Goal: Information Seeking & Learning: Learn about a topic

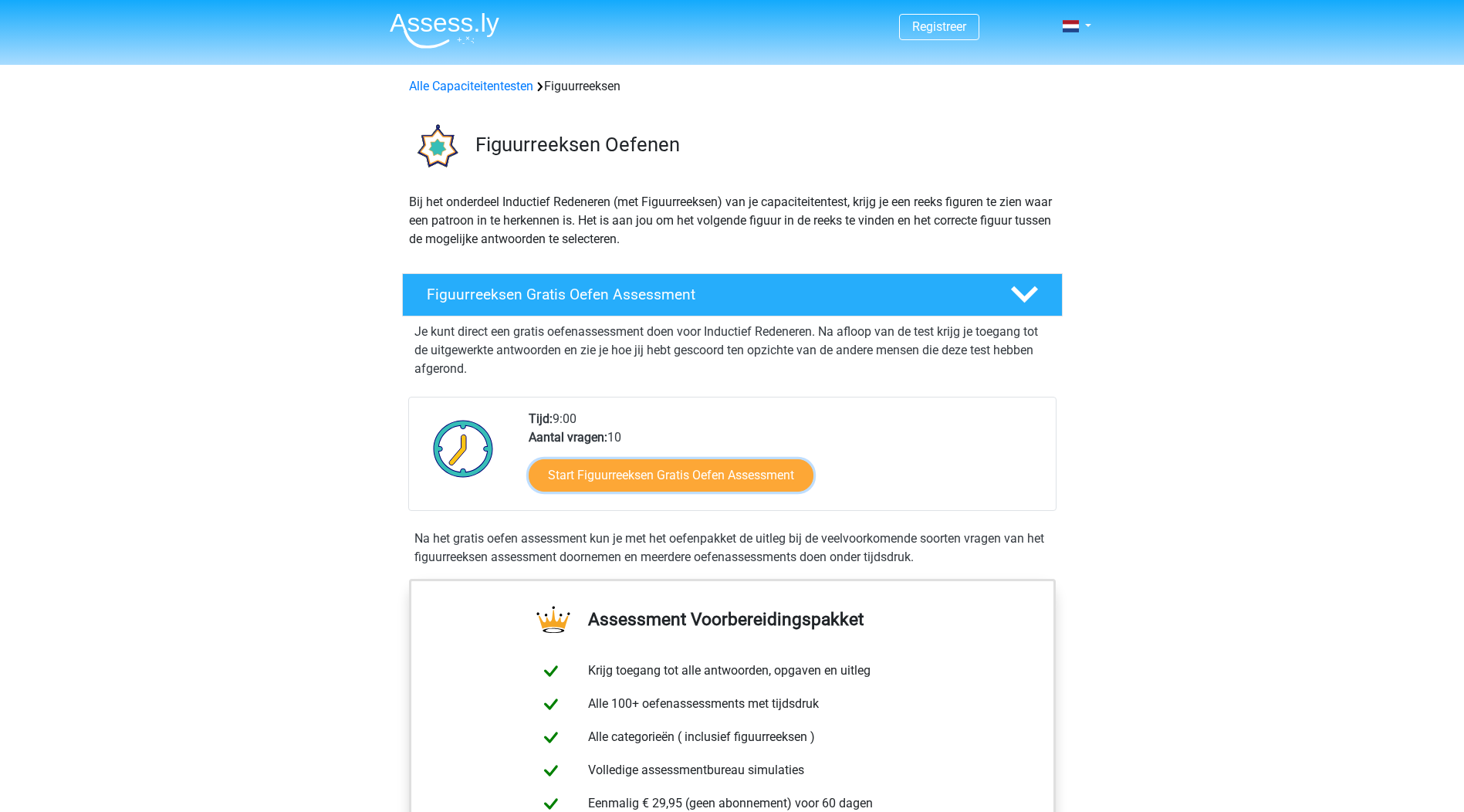
click at [634, 481] on link "Start Figuurreeksen Gratis Oefen Assessment" at bounding box center [671, 476] width 285 height 33
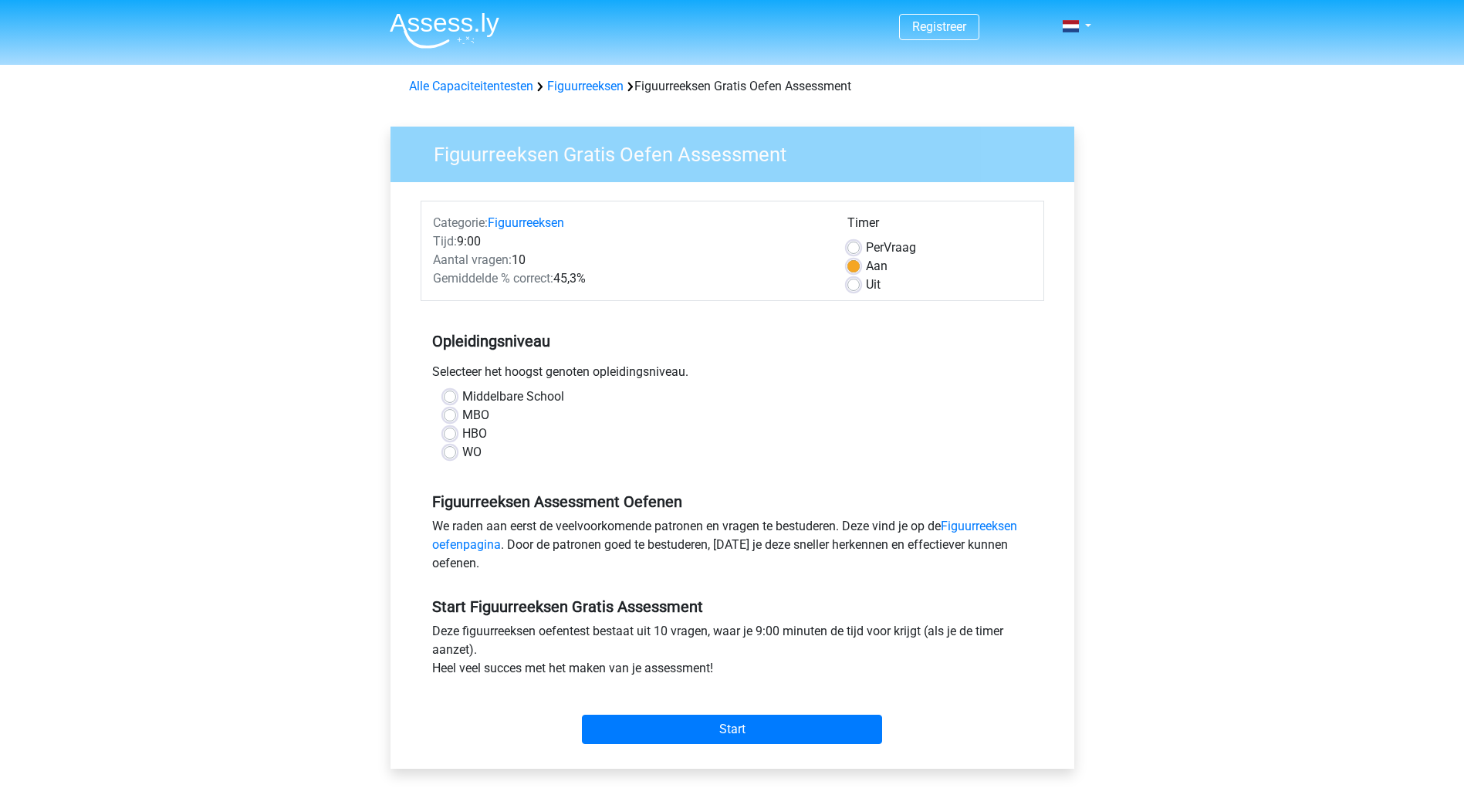
click at [510, 397] on label "Middelbare School" at bounding box center [513, 396] width 102 height 18
click at [456, 397] on input "Middelbare School" at bounding box center [450, 395] width 12 height 16
radio input "true"
click at [722, 728] on input "Start" at bounding box center [732, 729] width 300 height 29
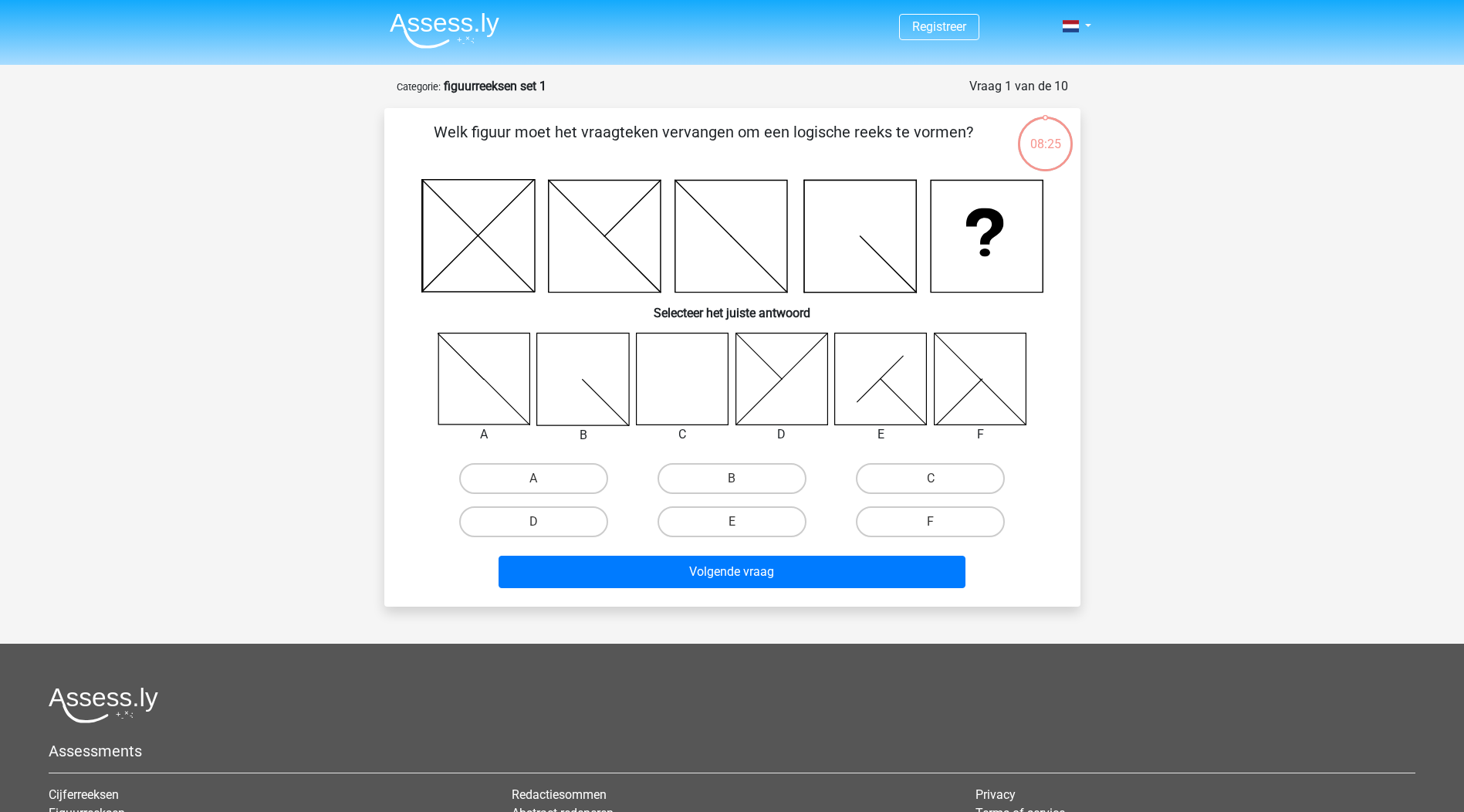
drag, startPoint x: 675, startPoint y: 398, endPoint x: 684, endPoint y: 395, distance: 9.5
click at [678, 398] on icon at bounding box center [682, 378] width 92 height 92
click at [687, 365] on icon at bounding box center [682, 378] width 92 height 92
click at [942, 476] on label "C" at bounding box center [930, 478] width 149 height 31
click at [941, 478] on input "C" at bounding box center [936, 484] width 10 height 10
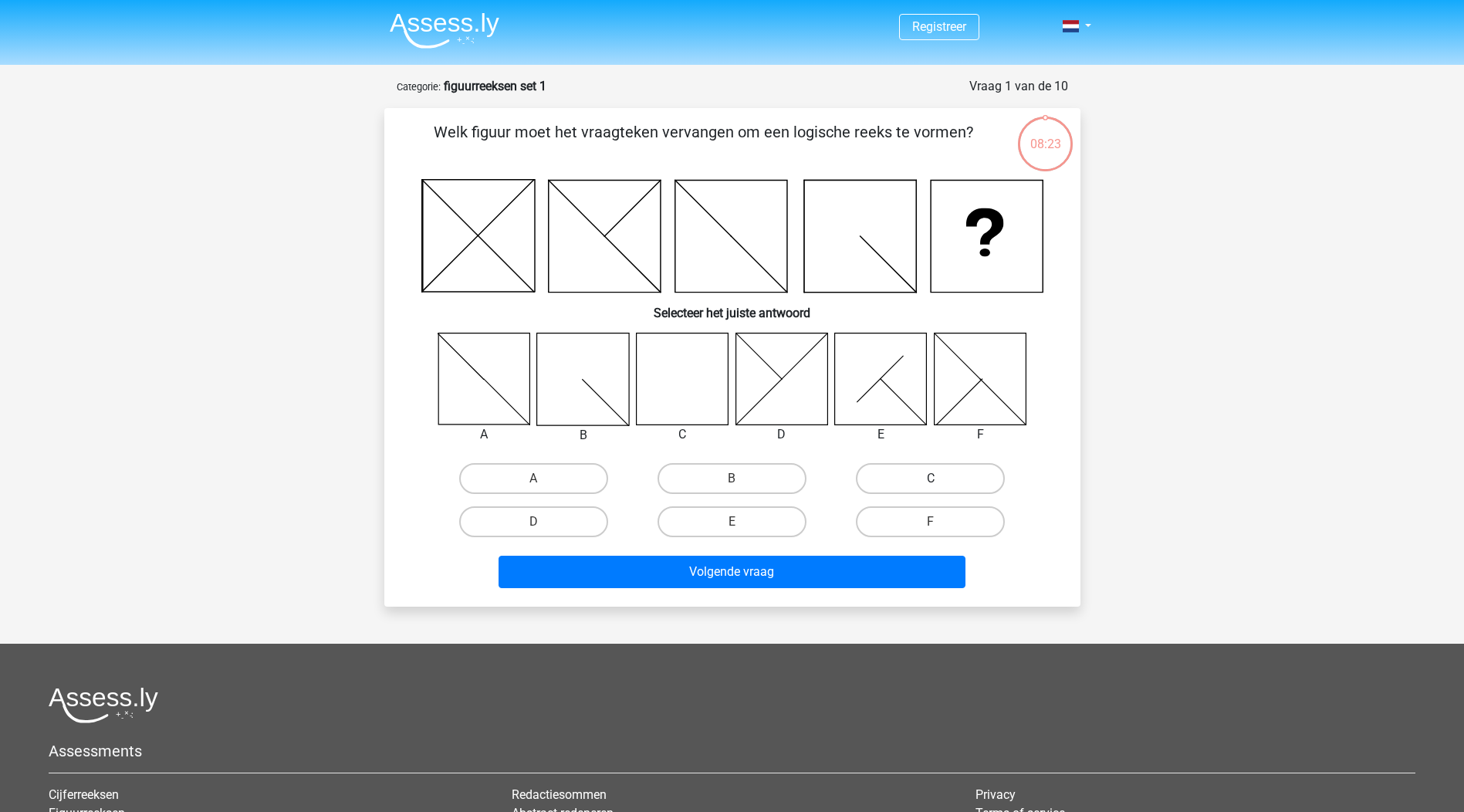
radio input "true"
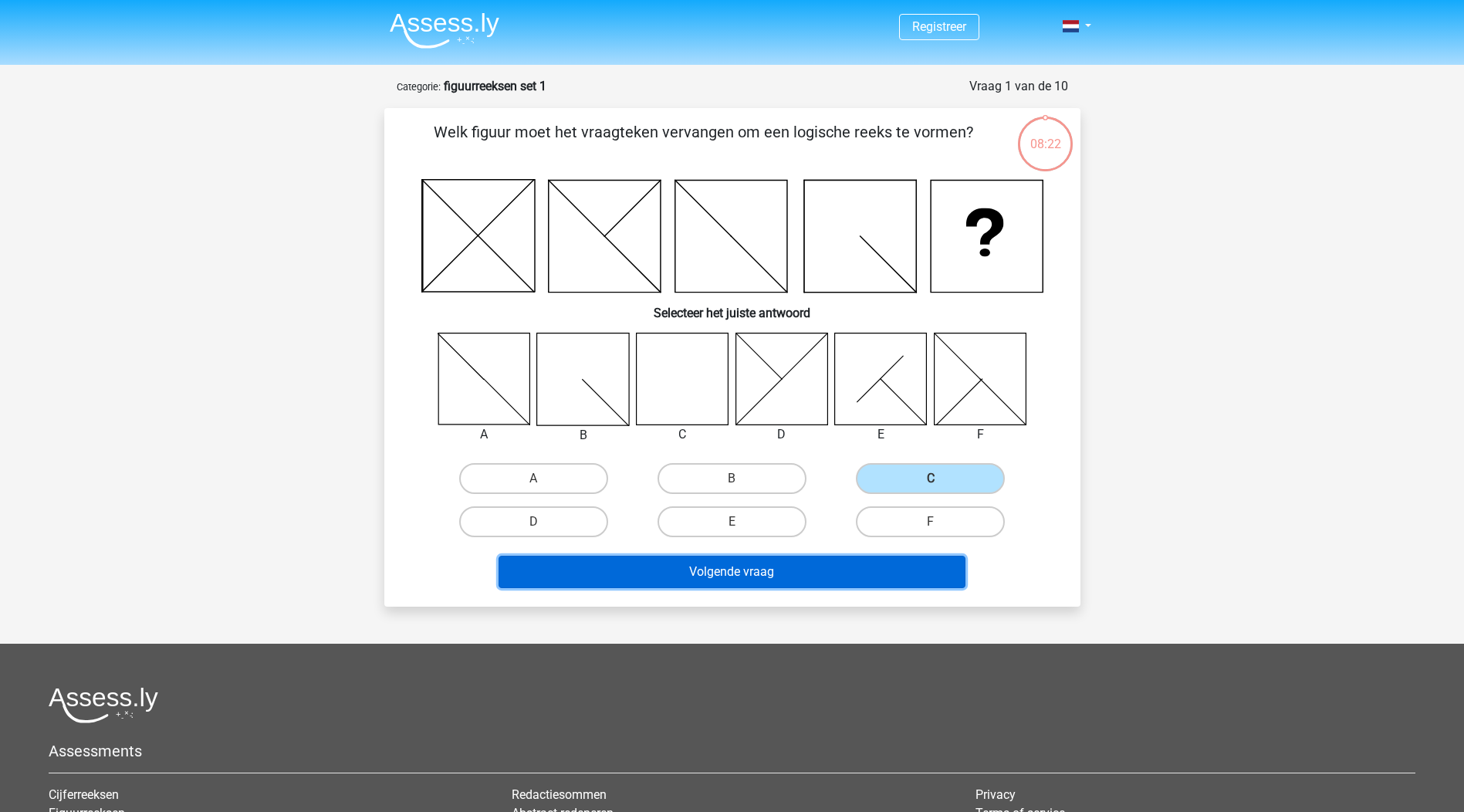
click at [841, 572] on button "Volgende vraag" at bounding box center [732, 572] width 467 height 33
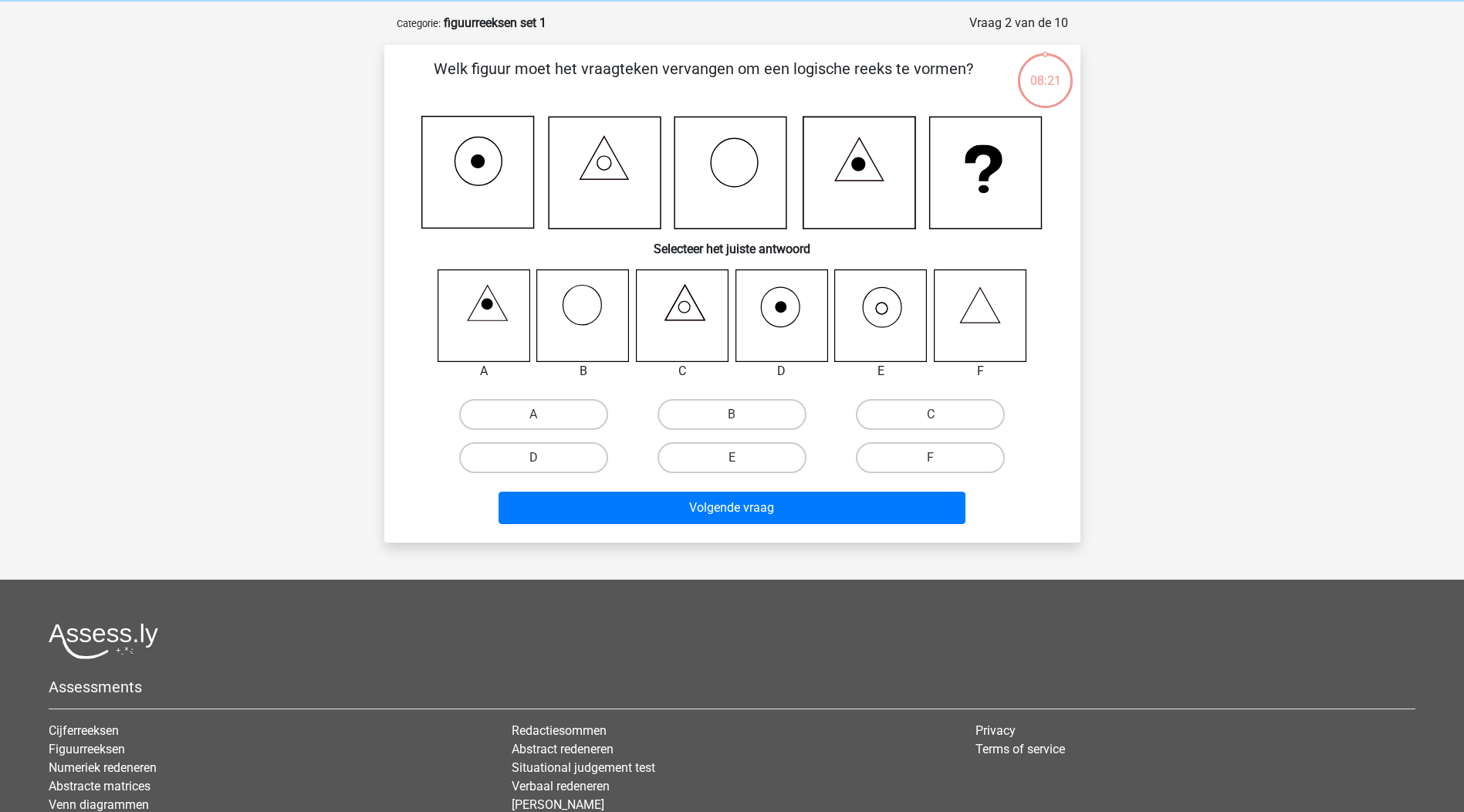
scroll to position [78, 0]
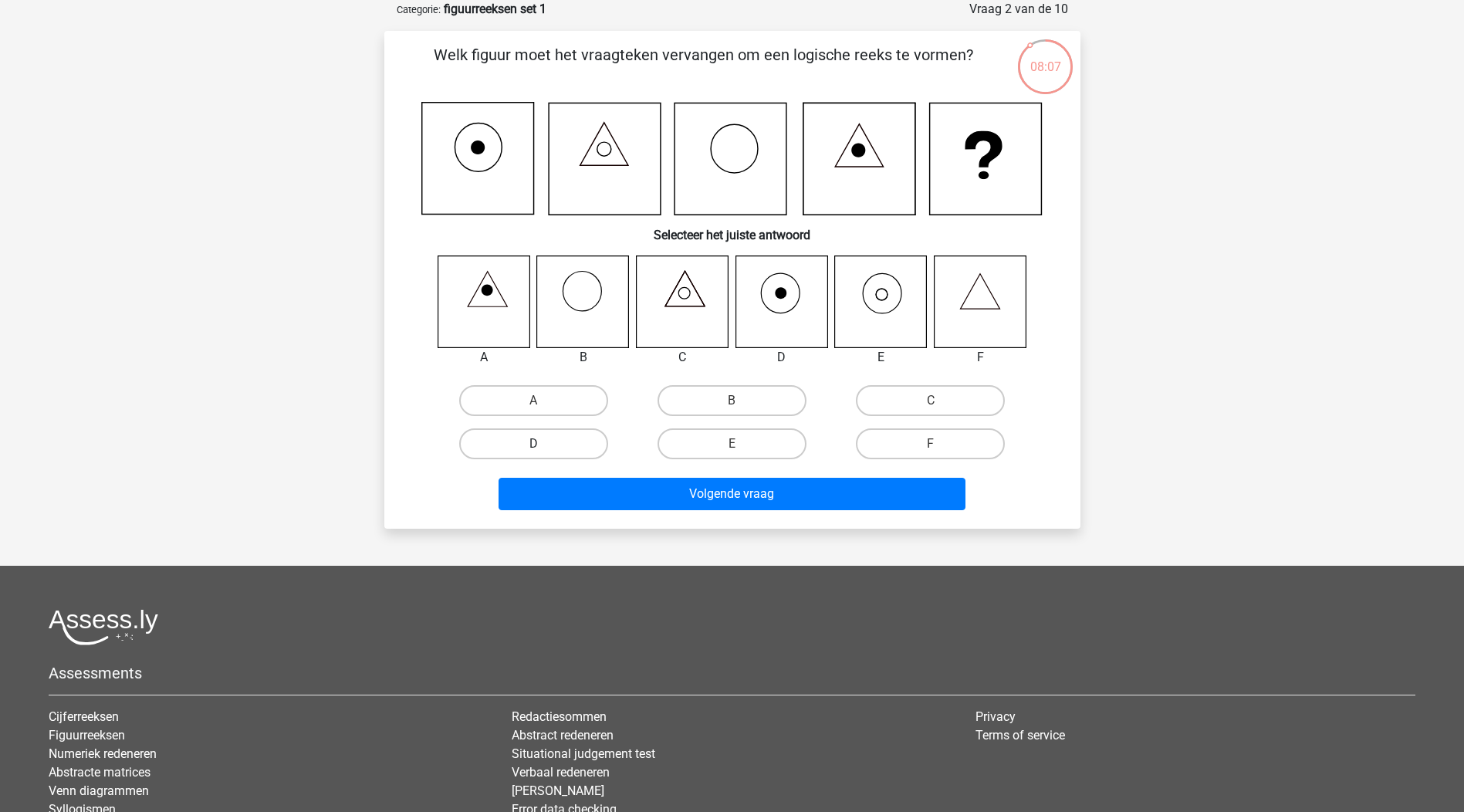
click at [572, 448] on label "D" at bounding box center [534, 444] width 149 height 31
click at [543, 448] on input "D" at bounding box center [539, 449] width 10 height 10
radio input "true"
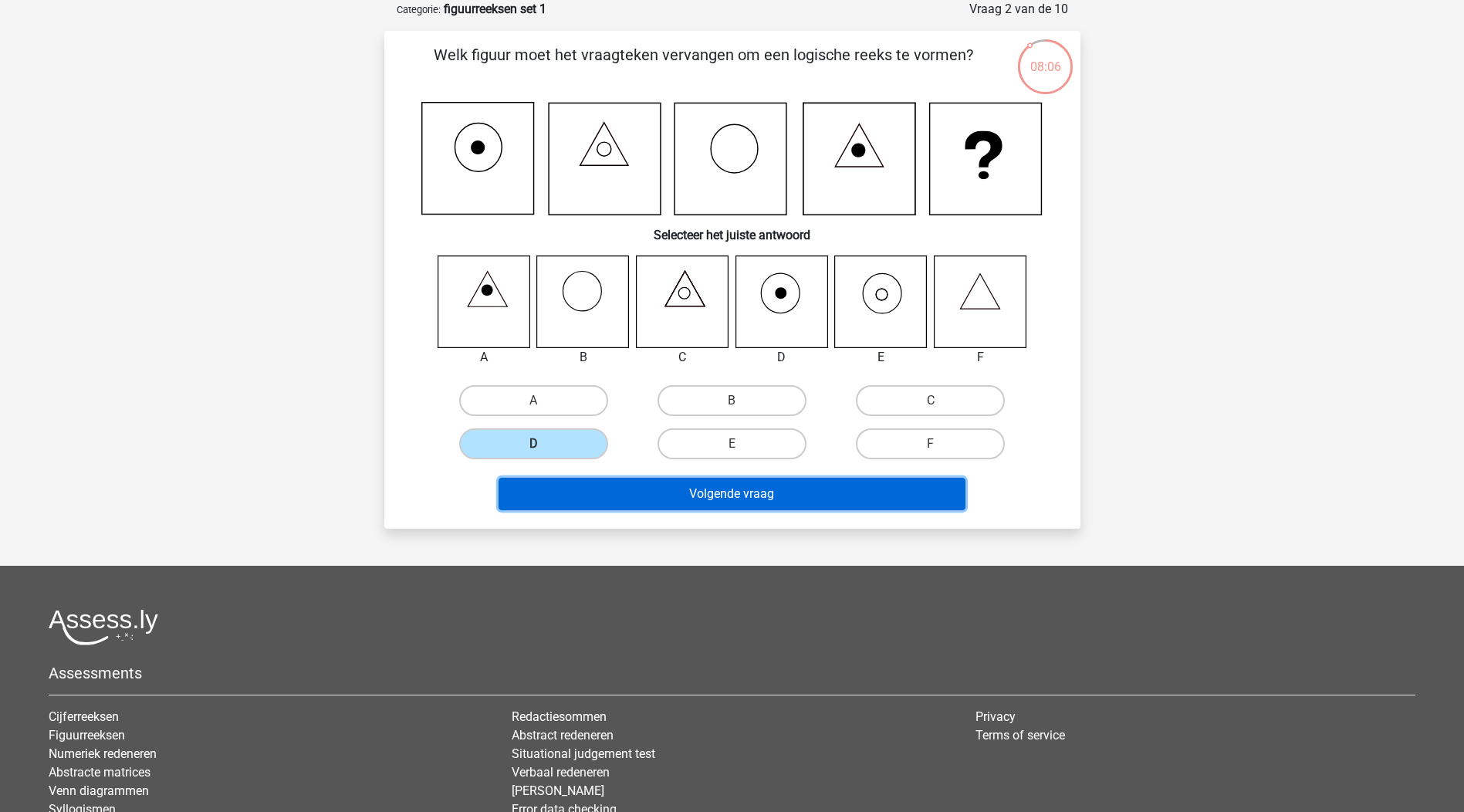
click at [741, 498] on button "Volgende vraag" at bounding box center [732, 494] width 467 height 33
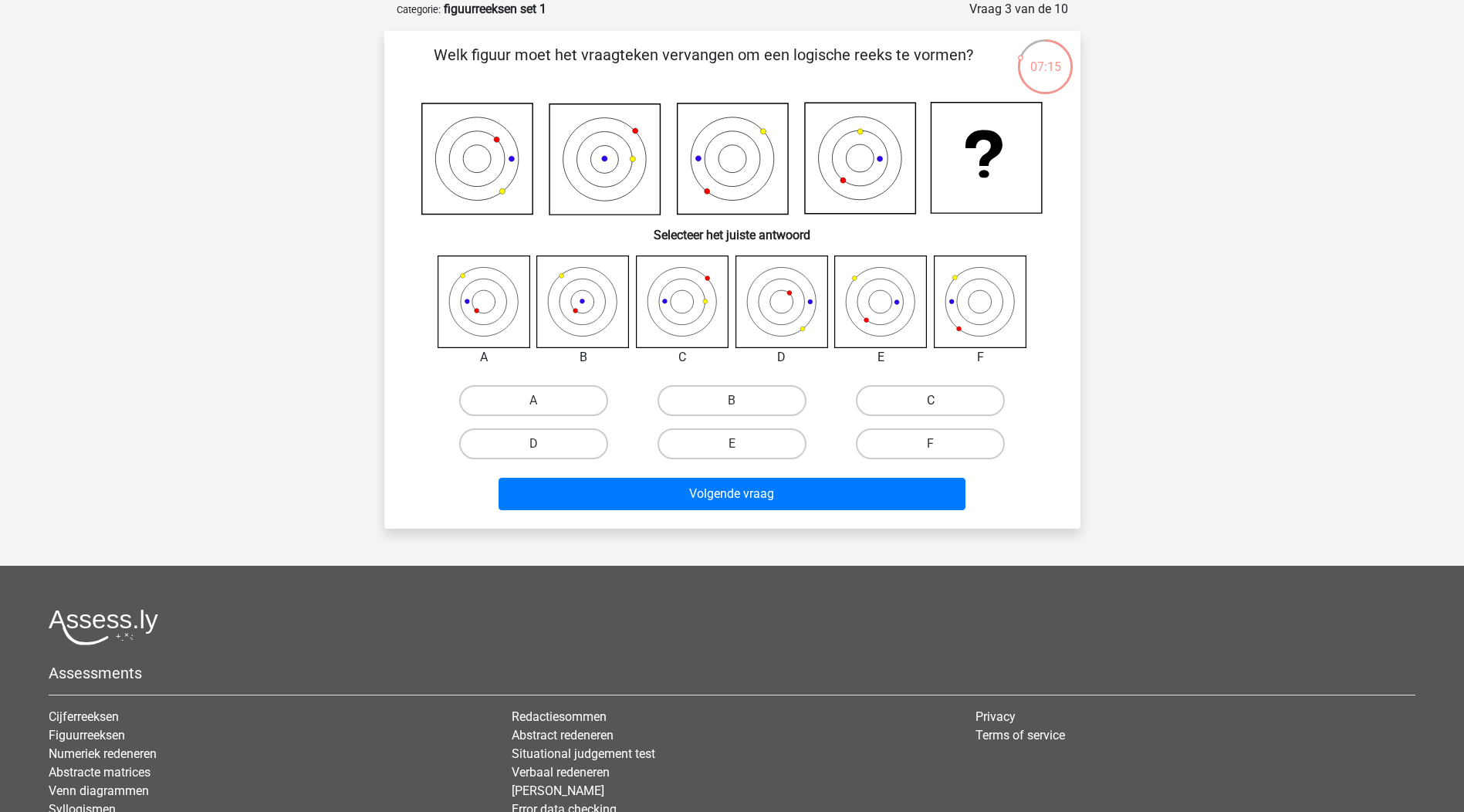
click at [955, 403] on label "C" at bounding box center [930, 401] width 149 height 31
click at [941, 403] on input "C" at bounding box center [936, 406] width 10 height 10
radio input "true"
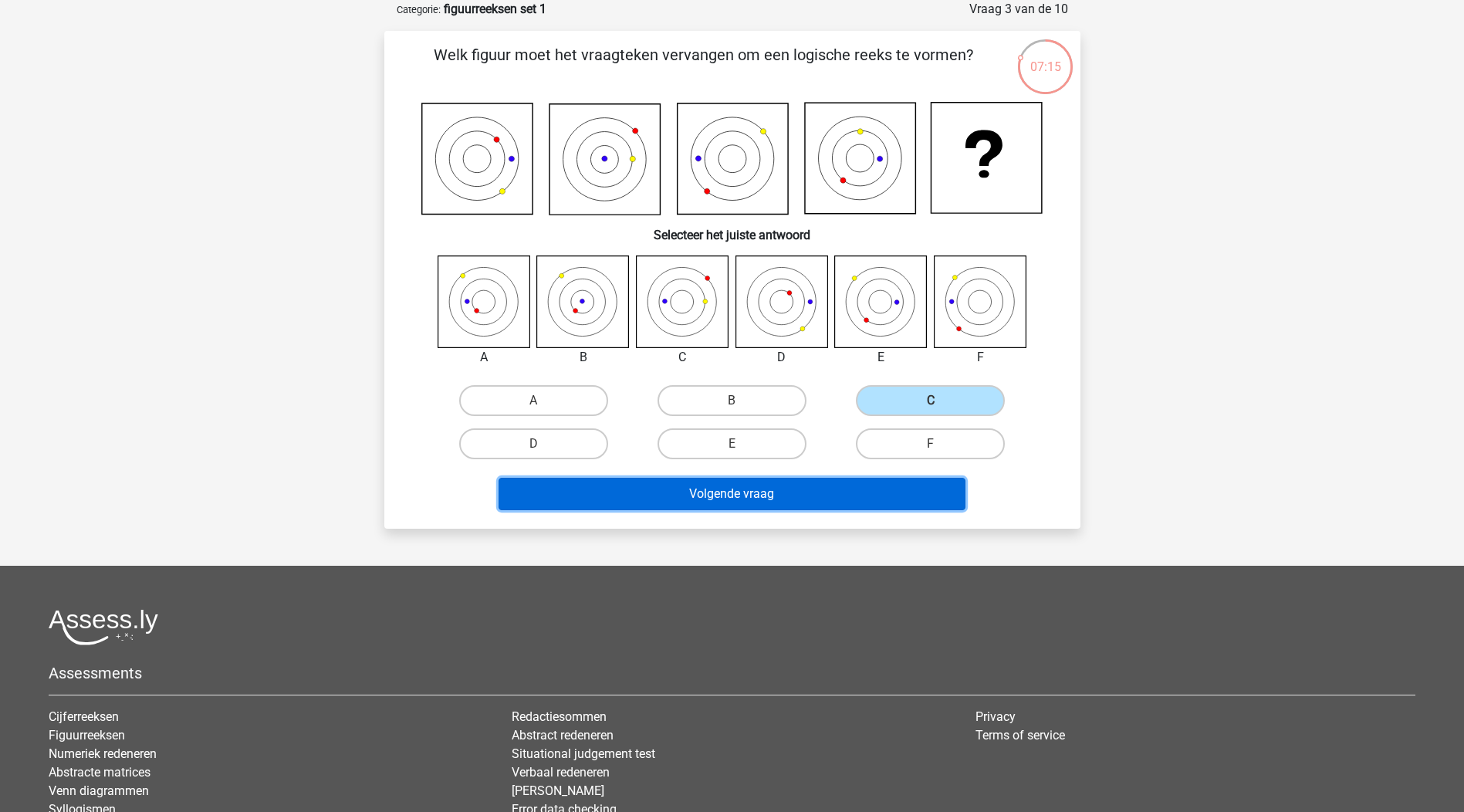
click at [902, 482] on button "Volgende vraag" at bounding box center [732, 494] width 467 height 33
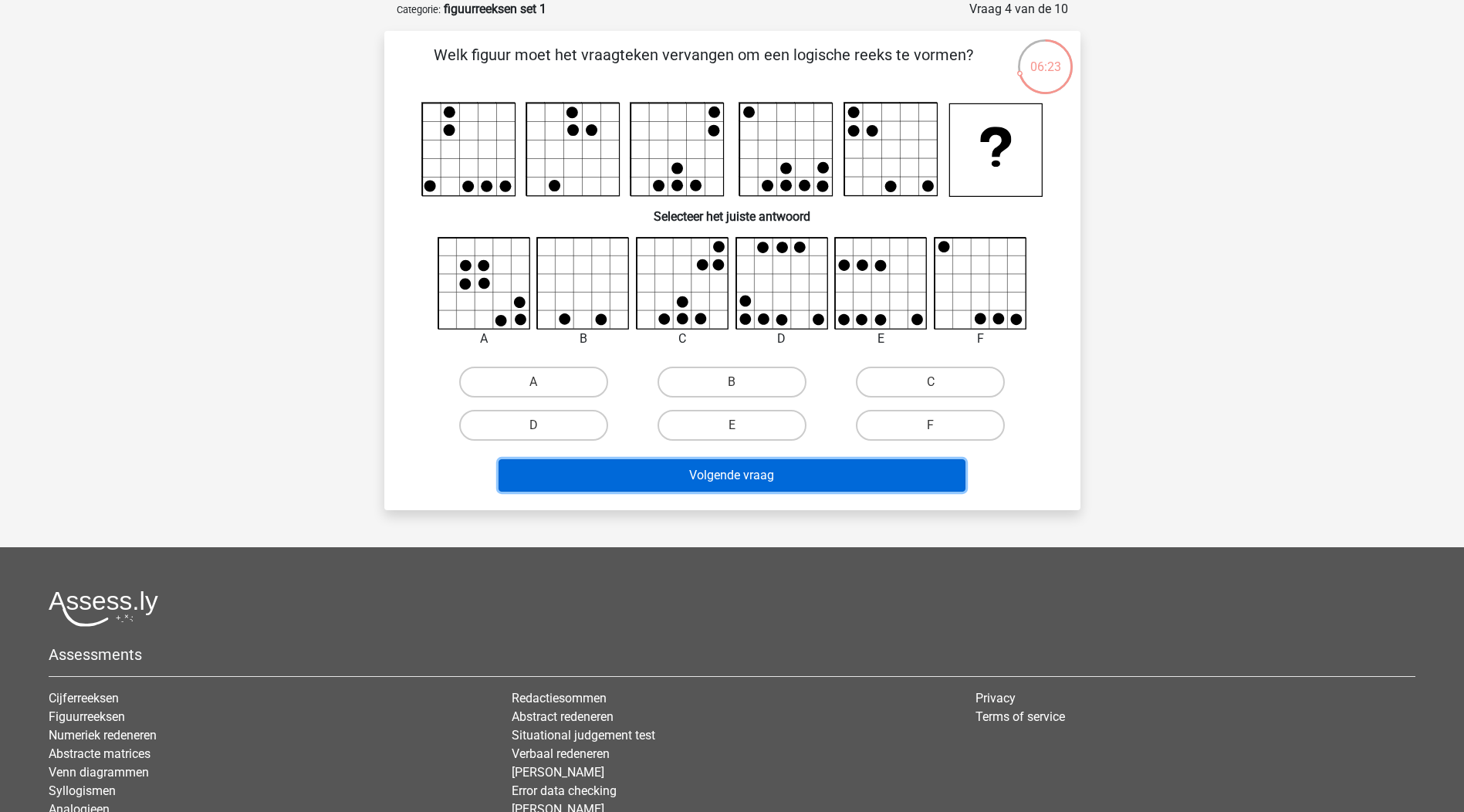
drag, startPoint x: 771, startPoint y: 476, endPoint x: 791, endPoint y: 468, distance: 21.5
click at [771, 476] on button "Volgende vraag" at bounding box center [732, 476] width 467 height 33
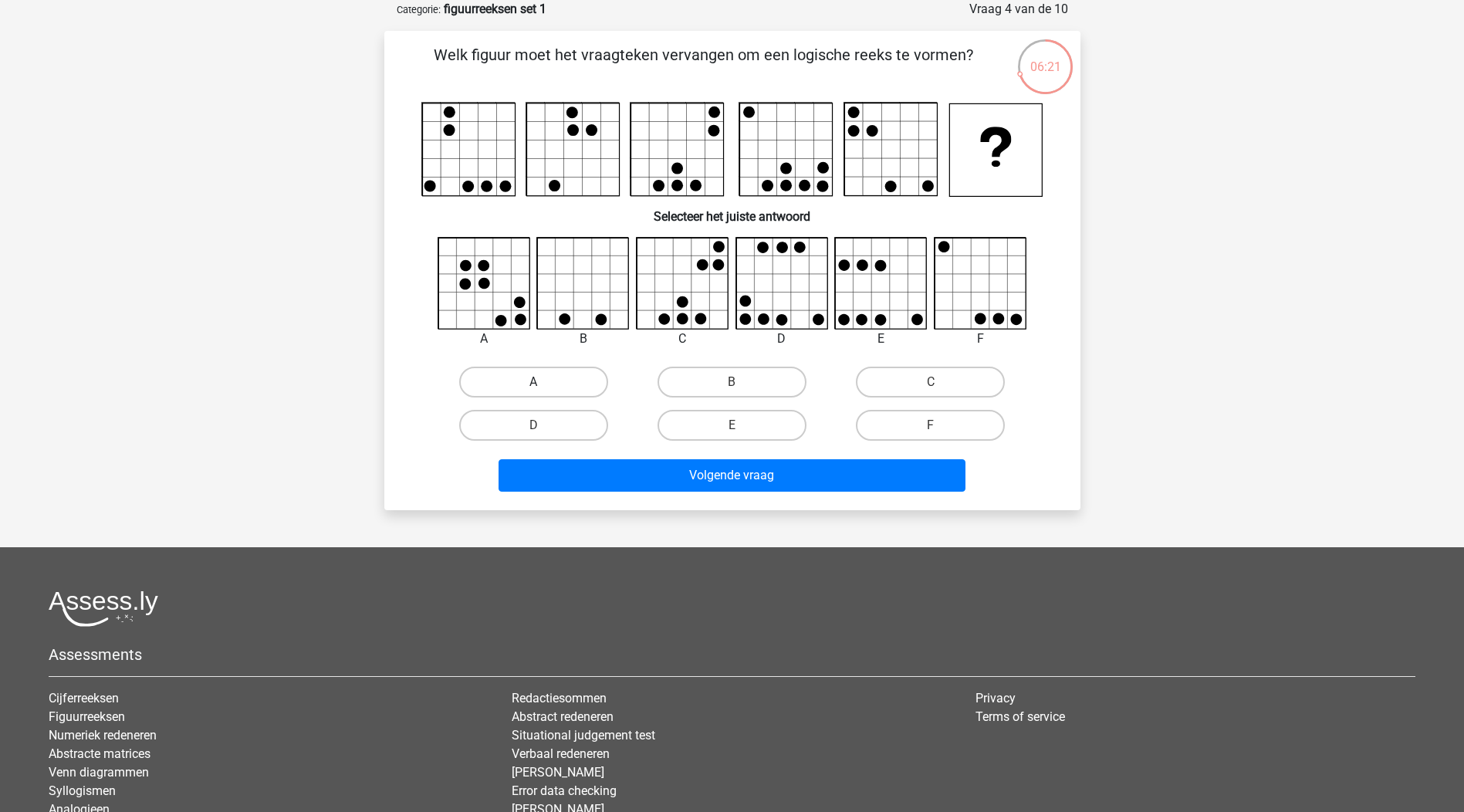
click at [572, 380] on label "A" at bounding box center [534, 382] width 149 height 31
click at [543, 382] on input "A" at bounding box center [539, 387] width 10 height 10
radio input "true"
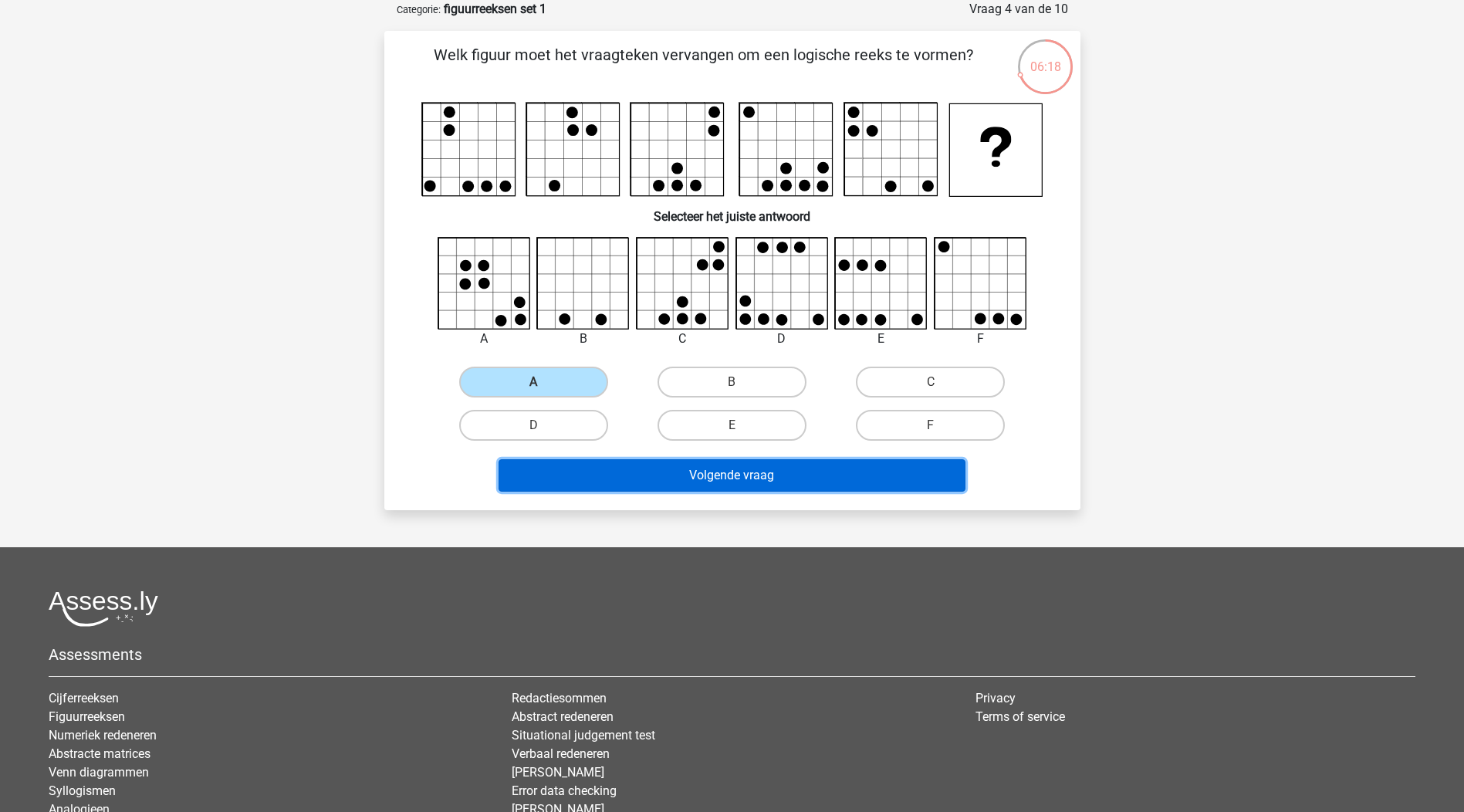
click at [704, 481] on button "Volgende vraag" at bounding box center [732, 476] width 467 height 33
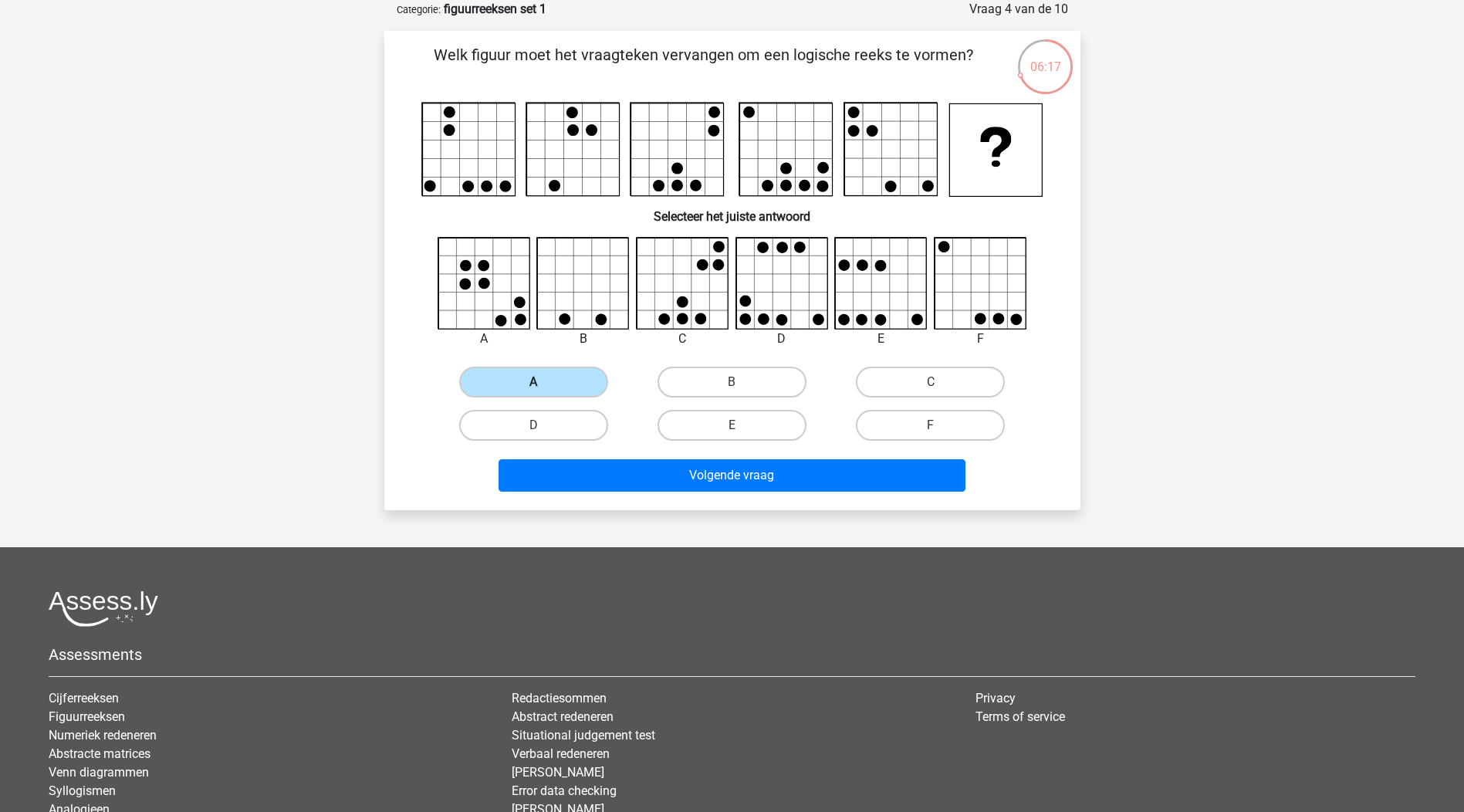
click at [534, 378] on label "A" at bounding box center [534, 382] width 149 height 31
click at [534, 382] on input "A" at bounding box center [539, 387] width 10 height 10
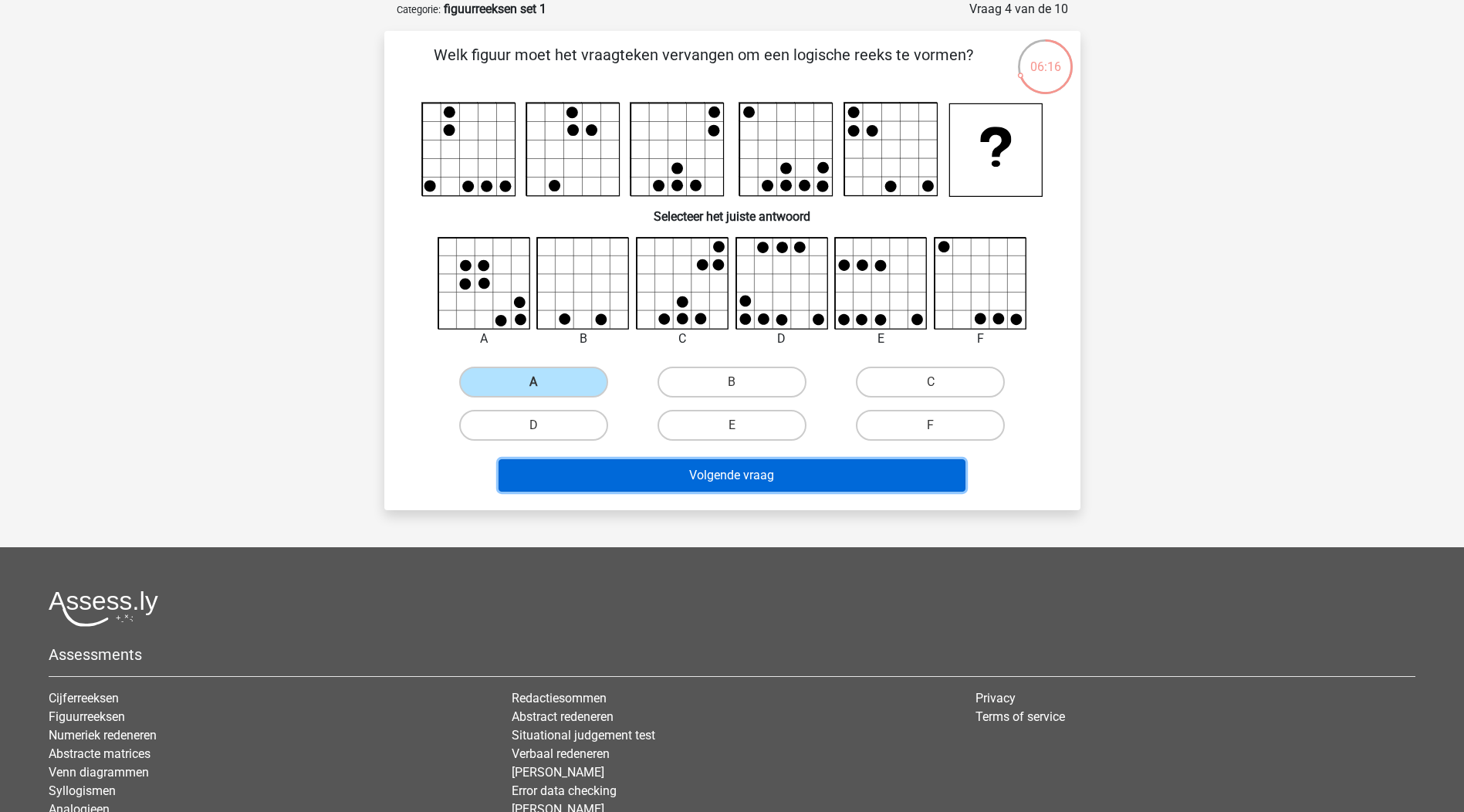
drag, startPoint x: 852, startPoint y: 480, endPoint x: 860, endPoint y: 483, distance: 8.5
click at [851, 480] on button "Volgende vraag" at bounding box center [732, 476] width 467 height 33
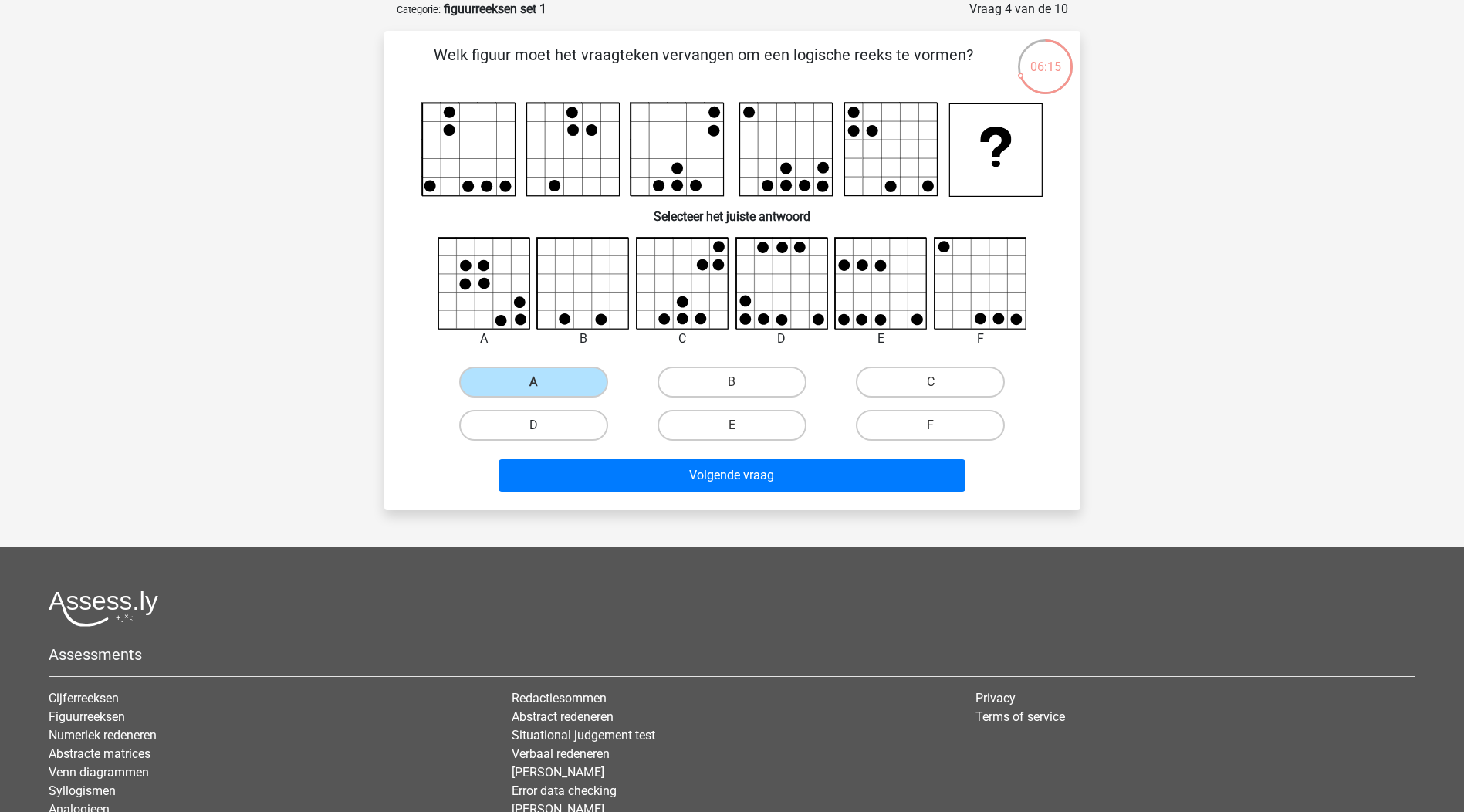
click at [541, 421] on label "D" at bounding box center [534, 425] width 149 height 31
click at [541, 425] on input "D" at bounding box center [539, 430] width 10 height 10
radio input "true"
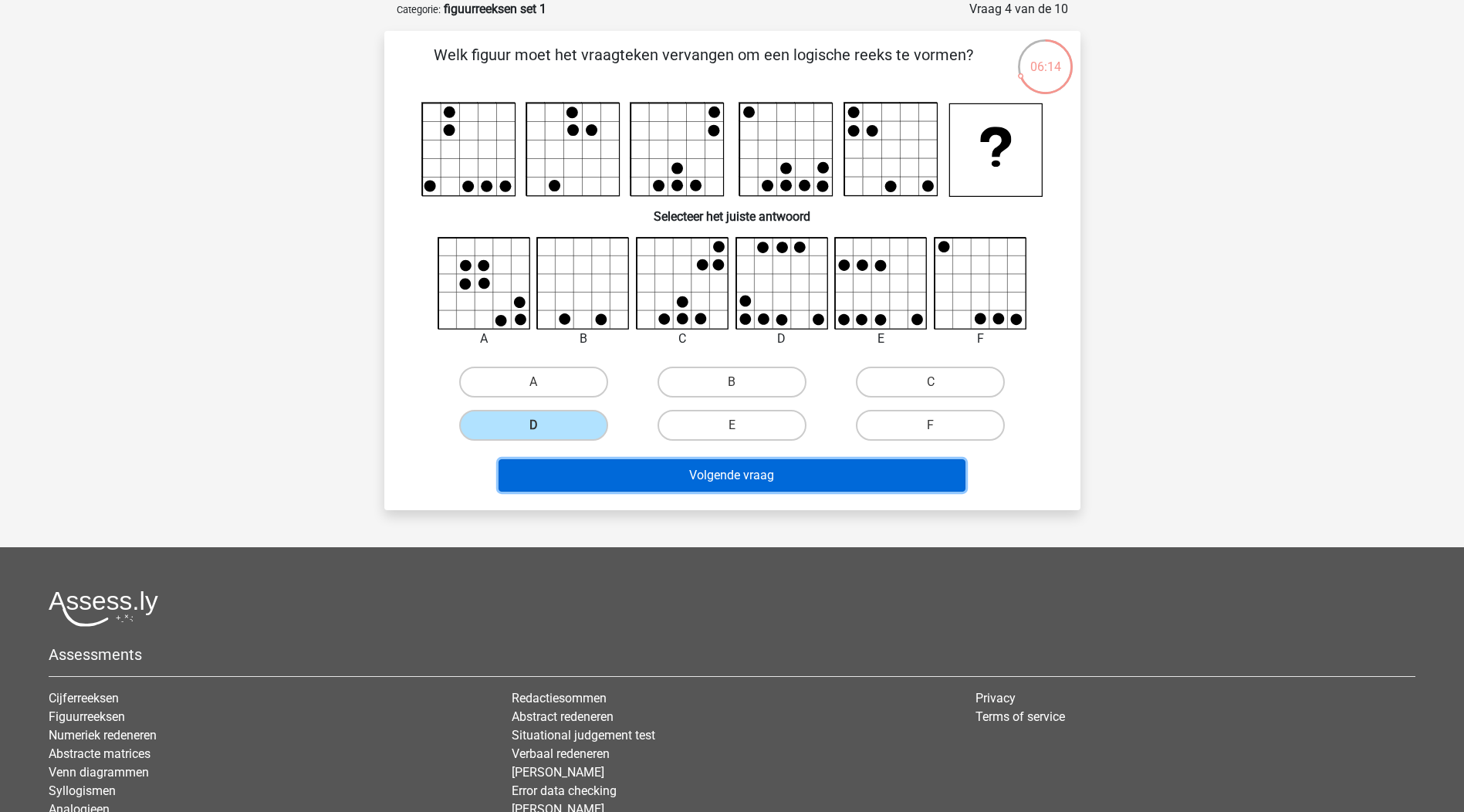
click at [776, 490] on button "Volgende vraag" at bounding box center [732, 476] width 467 height 33
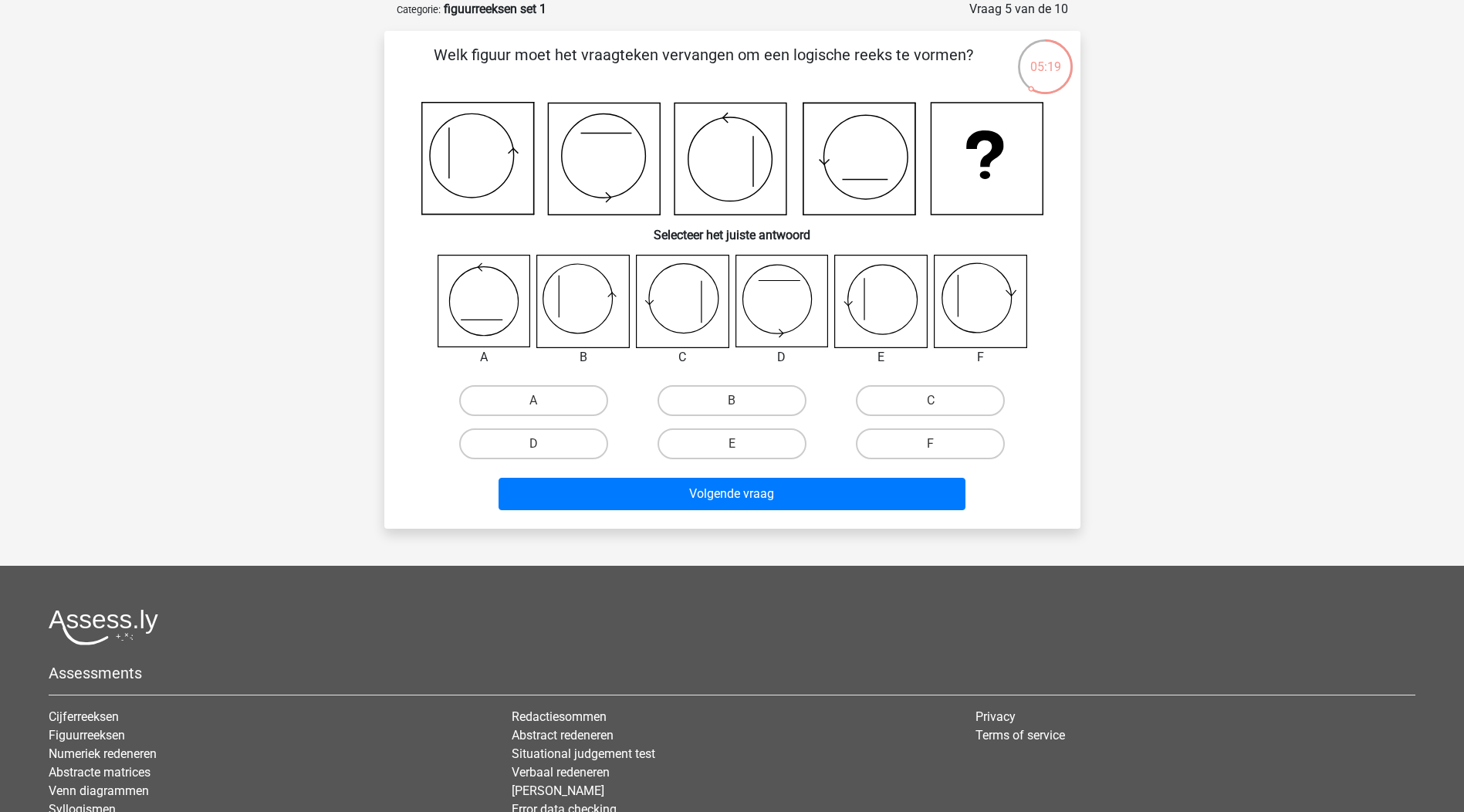
click at [889, 324] on icon at bounding box center [881, 301] width 92 height 92
click at [747, 451] on label "E" at bounding box center [732, 444] width 149 height 31
click at [741, 451] on input "E" at bounding box center [737, 449] width 10 height 10
radio input "true"
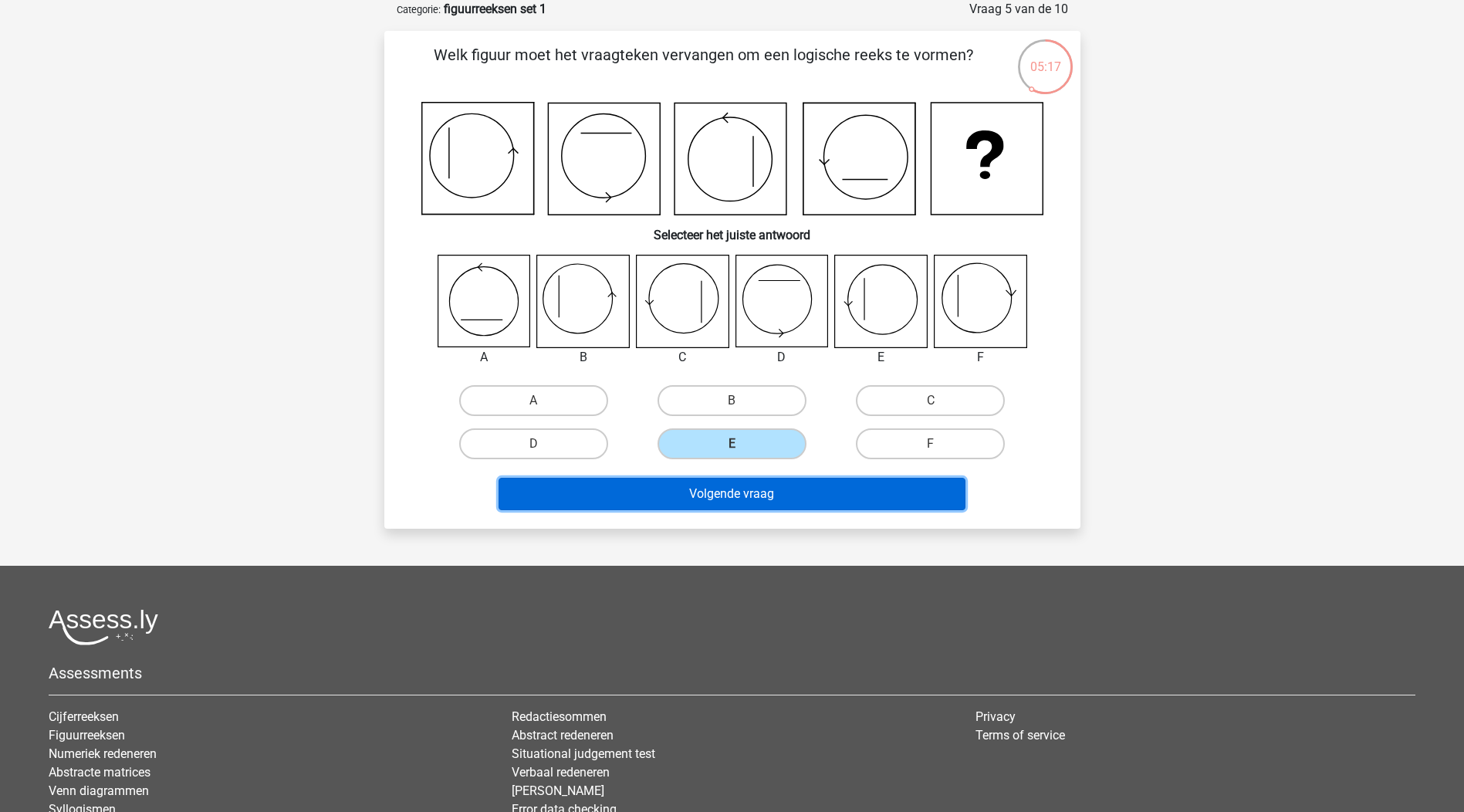
click at [763, 501] on button "Volgende vraag" at bounding box center [732, 494] width 467 height 33
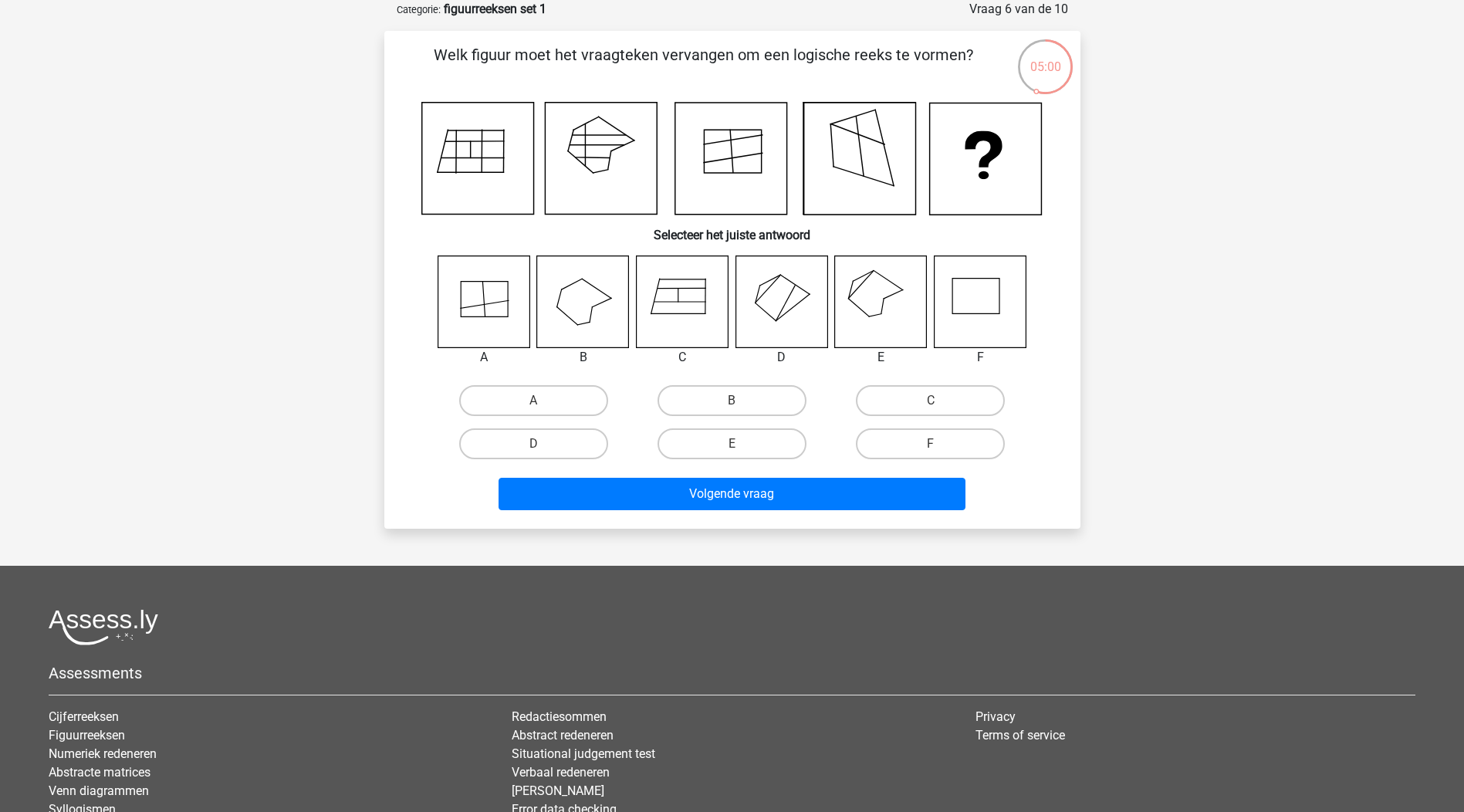
drag, startPoint x: 815, startPoint y: 315, endPoint x: 871, endPoint y: 370, distance: 78.5
click at [808, 315] on icon at bounding box center [781, 301] width 92 height 92
click at [522, 439] on label "D" at bounding box center [534, 444] width 149 height 31
click at [534, 444] on input "D" at bounding box center [539, 449] width 10 height 10
radio input "true"
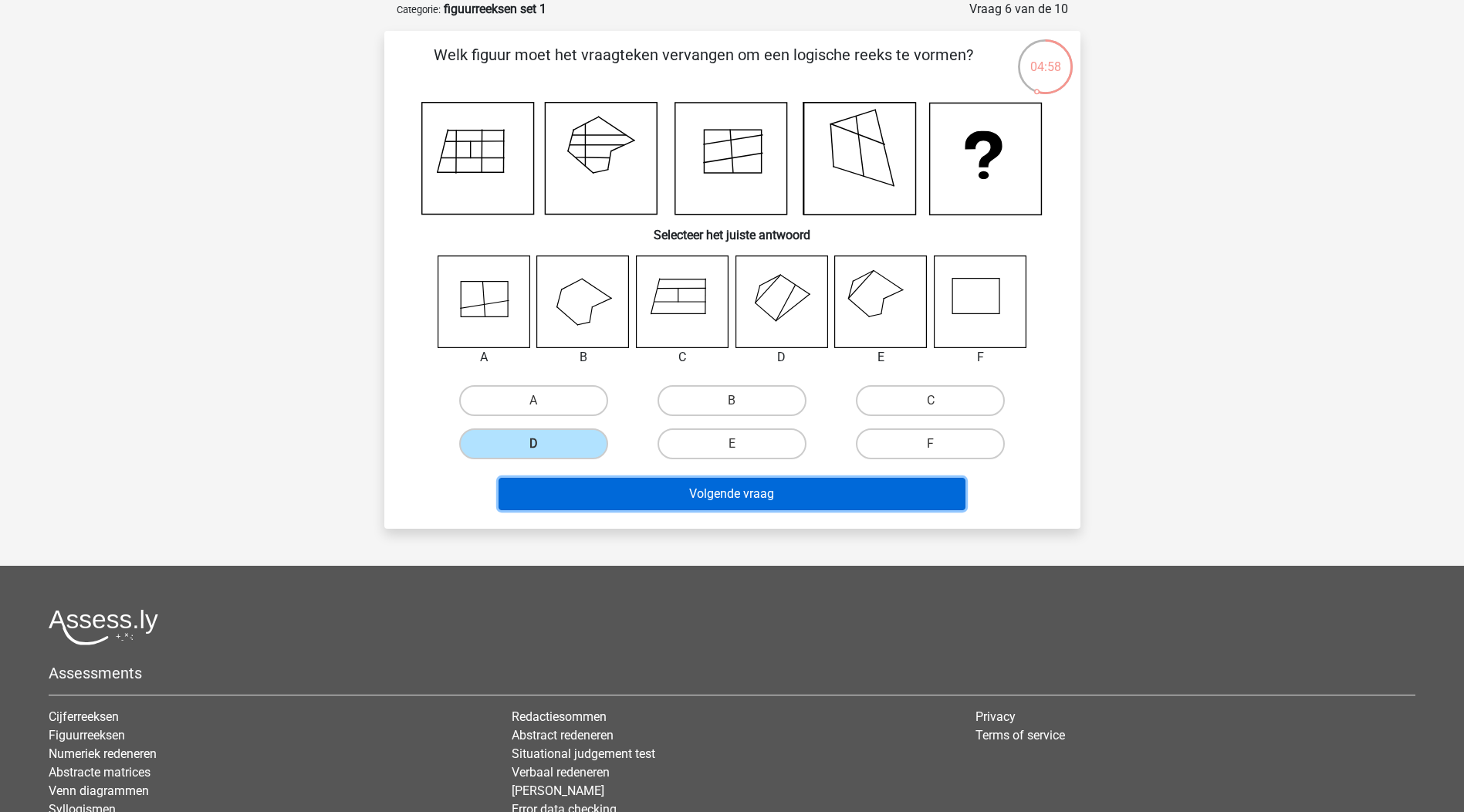
click at [729, 501] on button "Volgende vraag" at bounding box center [732, 494] width 467 height 33
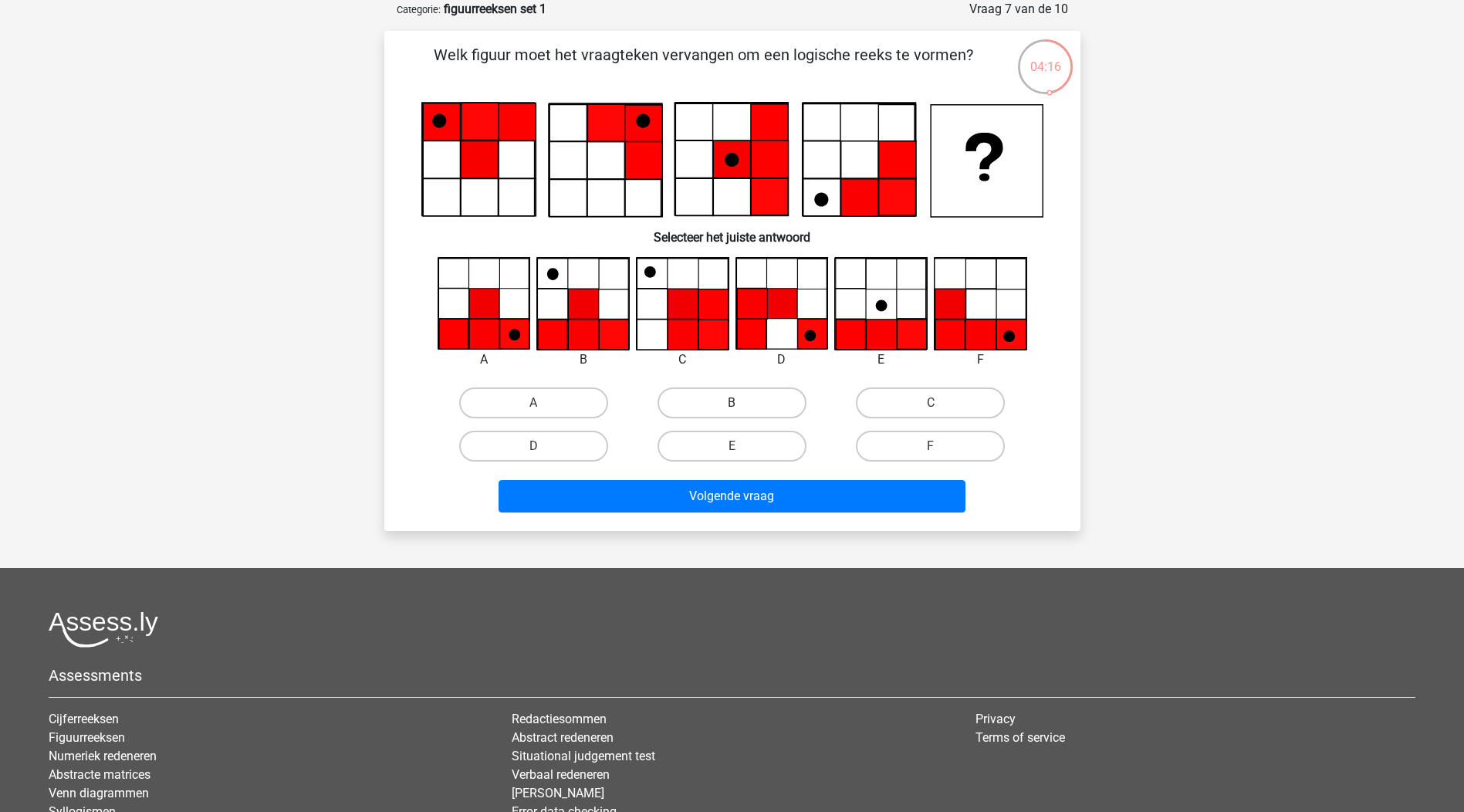
click at [723, 403] on label "B" at bounding box center [732, 403] width 149 height 31
click at [732, 403] on input "B" at bounding box center [737, 408] width 10 height 10
radio input "true"
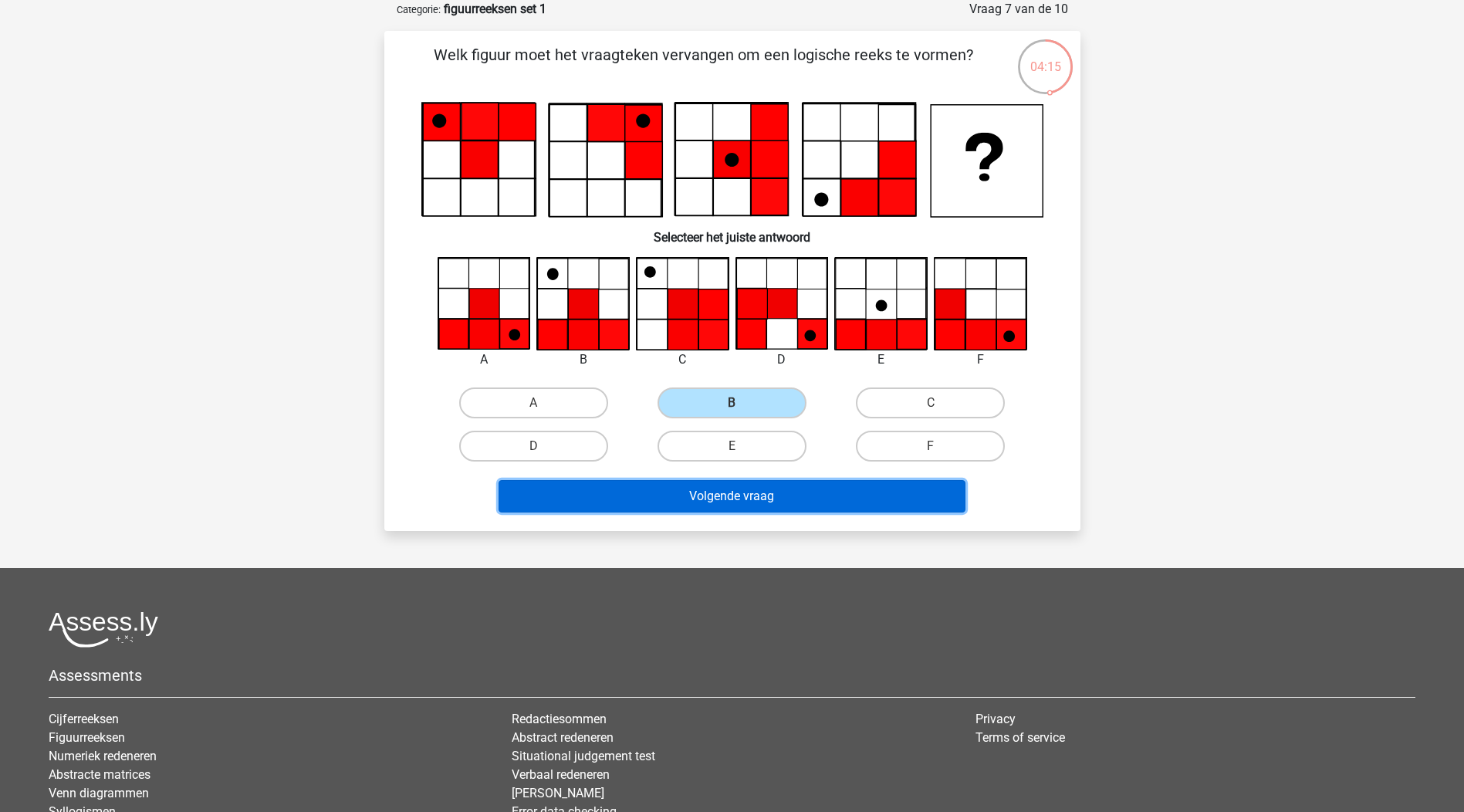
click at [781, 509] on button "Volgende vraag" at bounding box center [732, 497] width 467 height 33
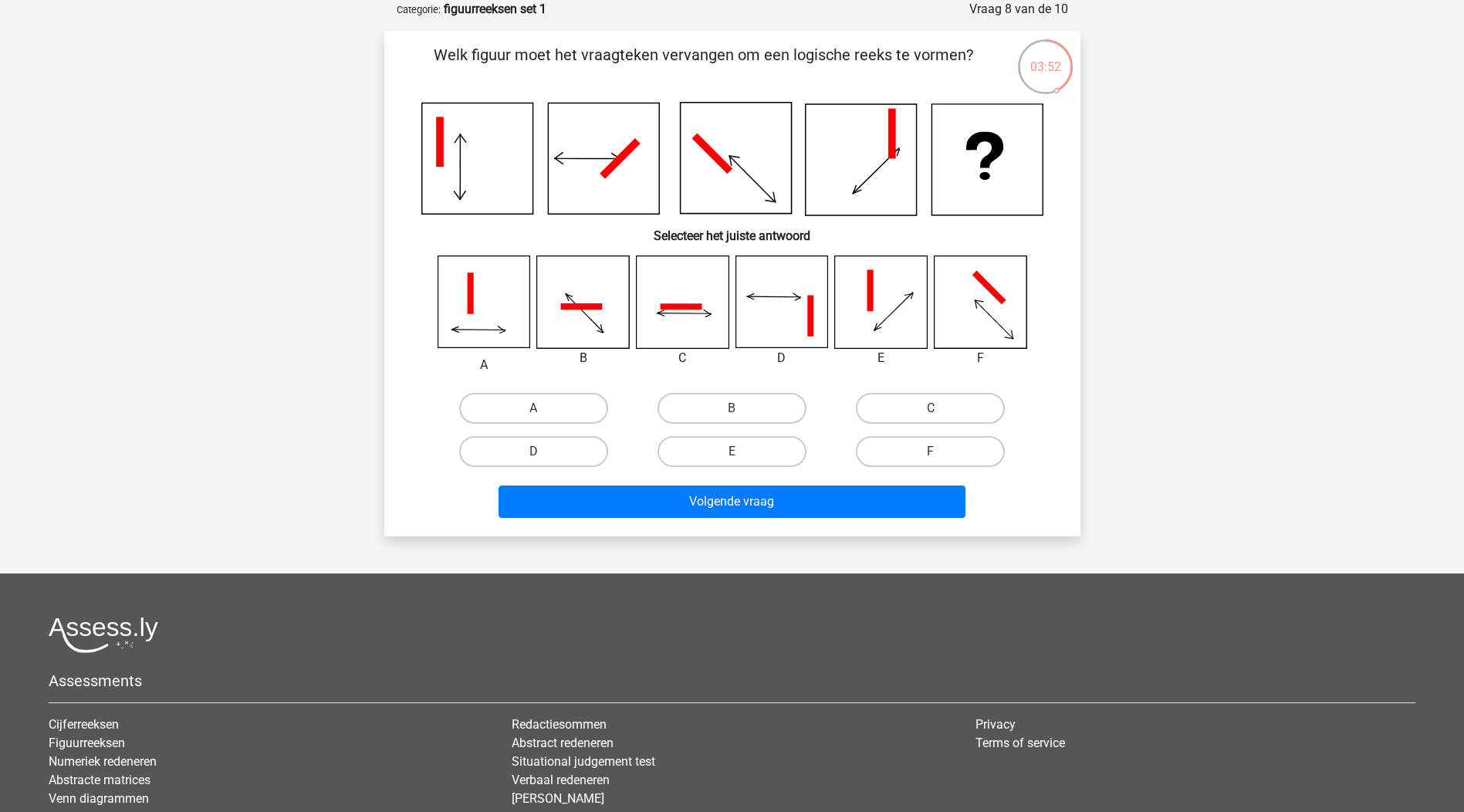
click at [892, 334] on icon at bounding box center [881, 302] width 92 height 92
click at [729, 450] on label "E" at bounding box center [732, 452] width 149 height 31
click at [732, 452] on input "E" at bounding box center [737, 457] width 10 height 10
radio input "true"
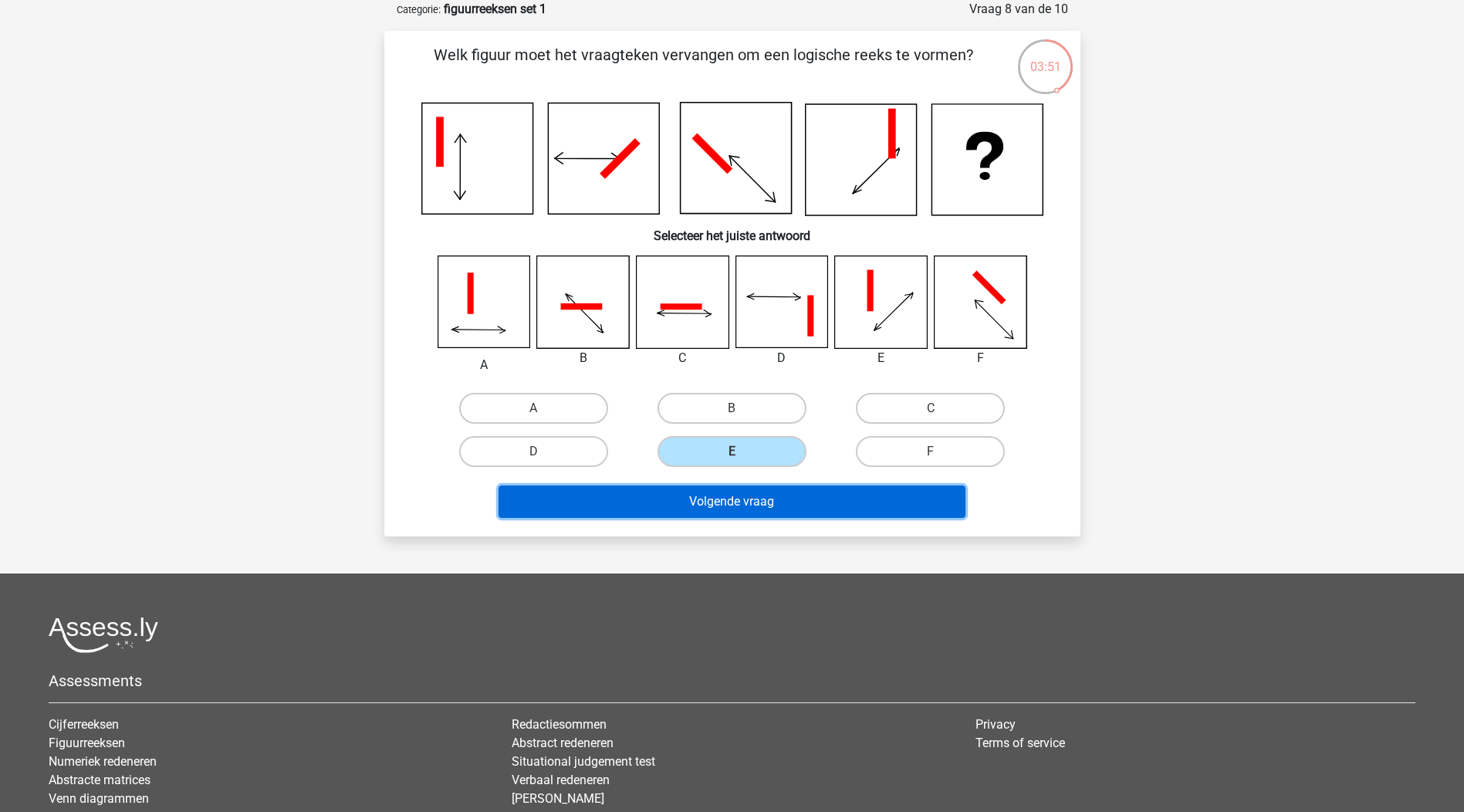
click at [769, 497] on button "Volgende vraag" at bounding box center [732, 502] width 467 height 33
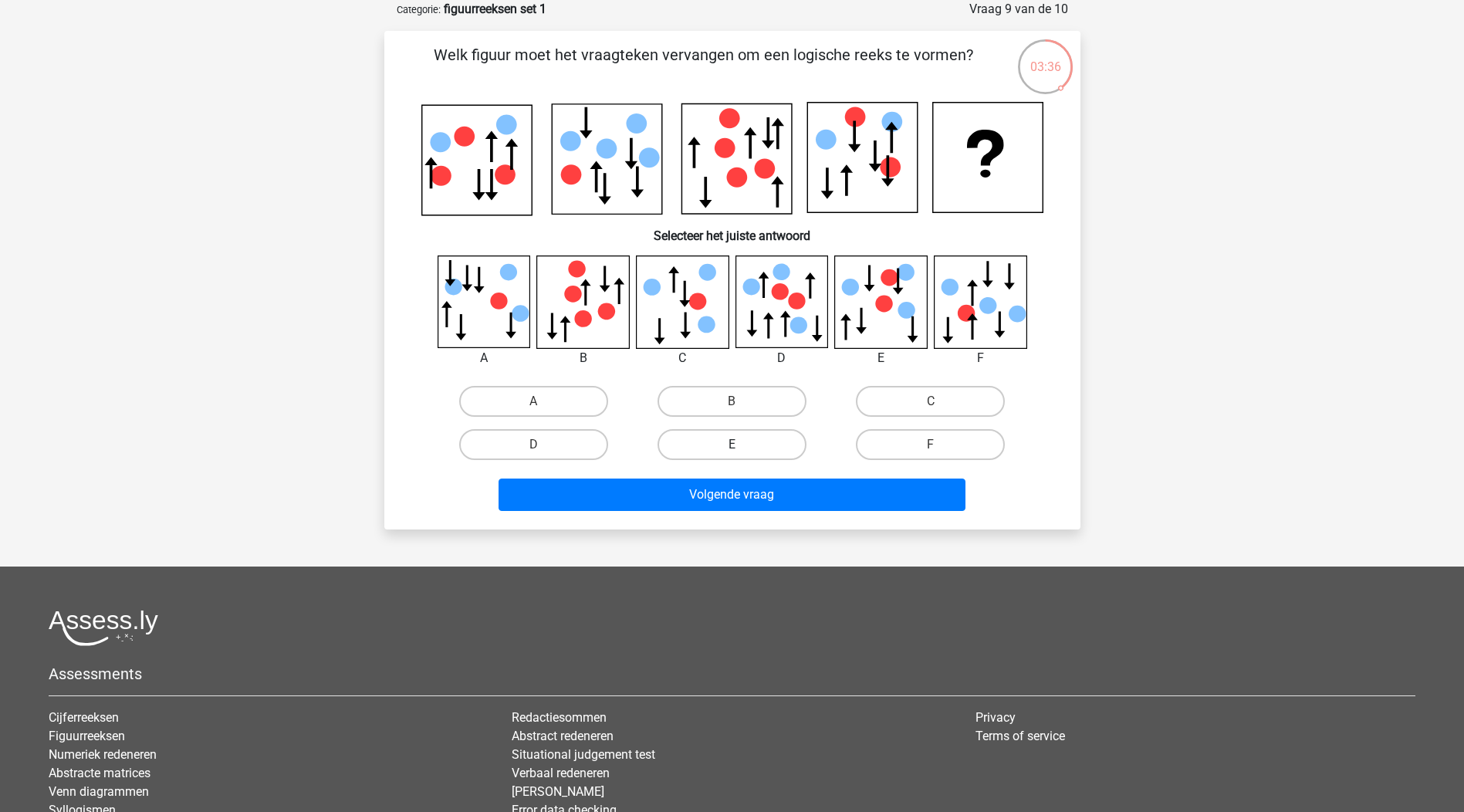
click at [748, 441] on label "E" at bounding box center [732, 445] width 149 height 31
click at [741, 445] on input "E" at bounding box center [737, 450] width 10 height 10
radio input "true"
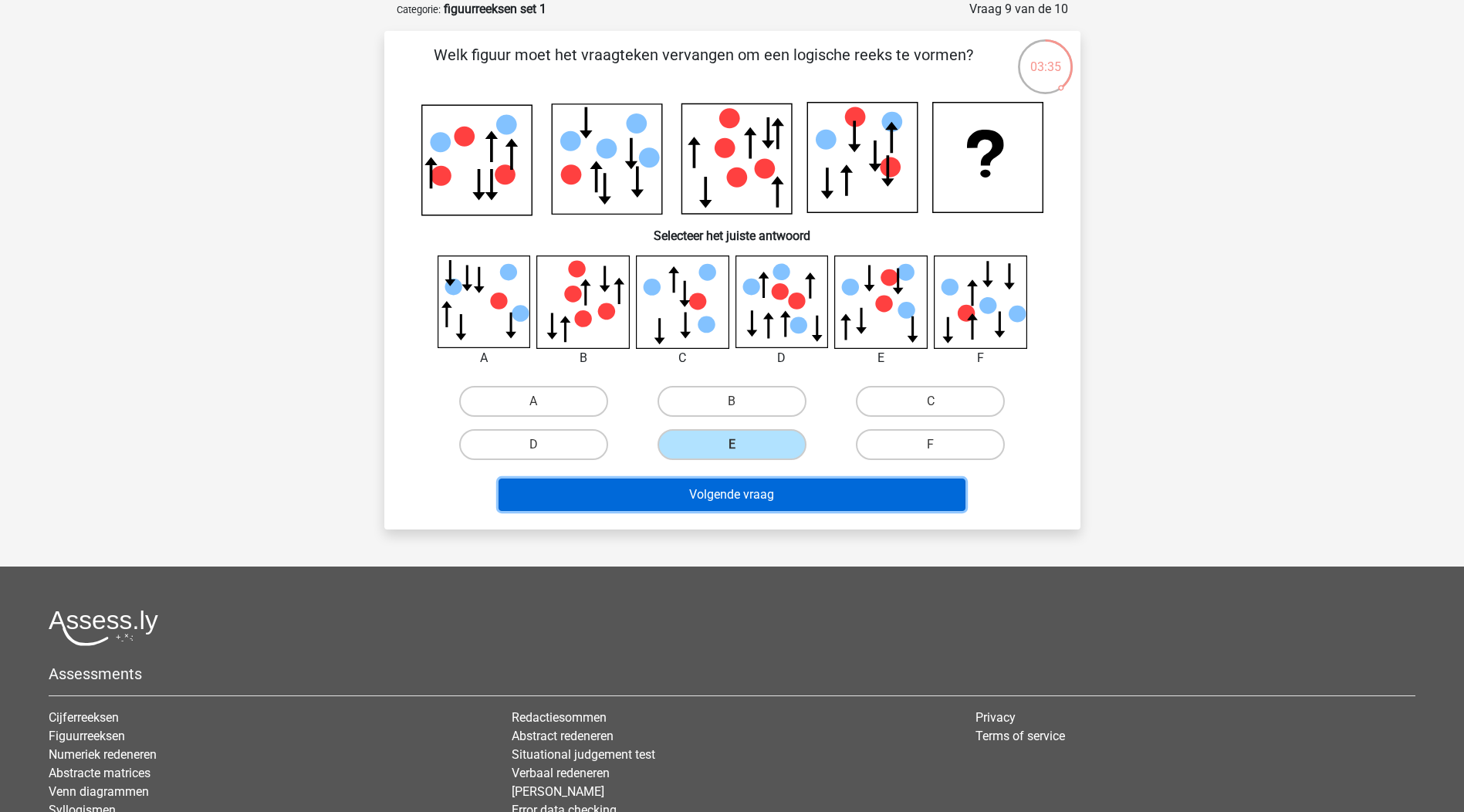
click at [801, 497] on button "Volgende vraag" at bounding box center [732, 495] width 467 height 33
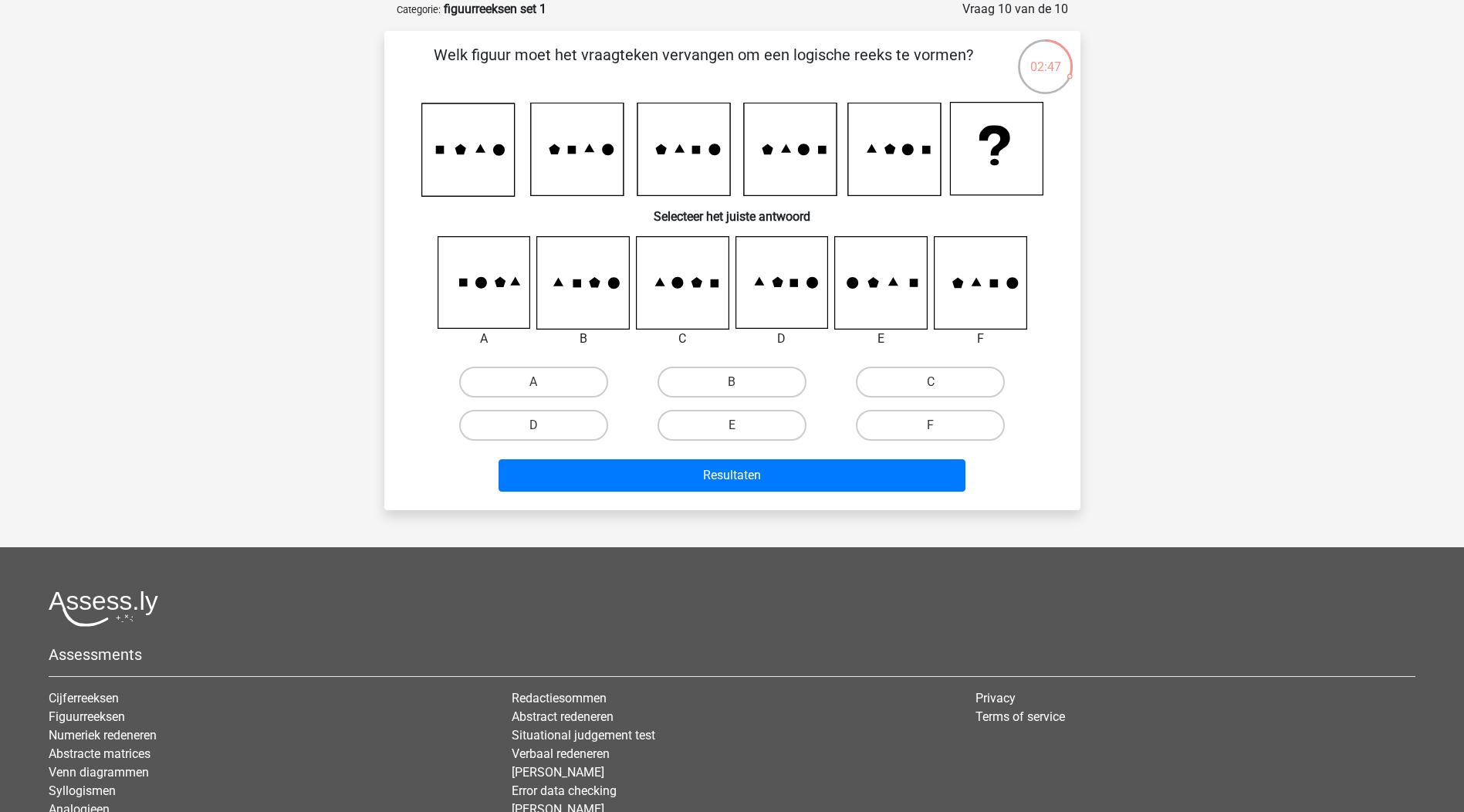
click at [531, 365] on div "A" at bounding box center [534, 382] width 198 height 43
click at [529, 376] on label "A" at bounding box center [534, 382] width 149 height 31
click at [534, 382] on input "A" at bounding box center [539, 387] width 10 height 10
radio input "true"
click at [762, 498] on div "Welk figuur moet het vraagteken vervangen om een logische reeks te vormen? Sele…" at bounding box center [733, 270] width 697 height 478
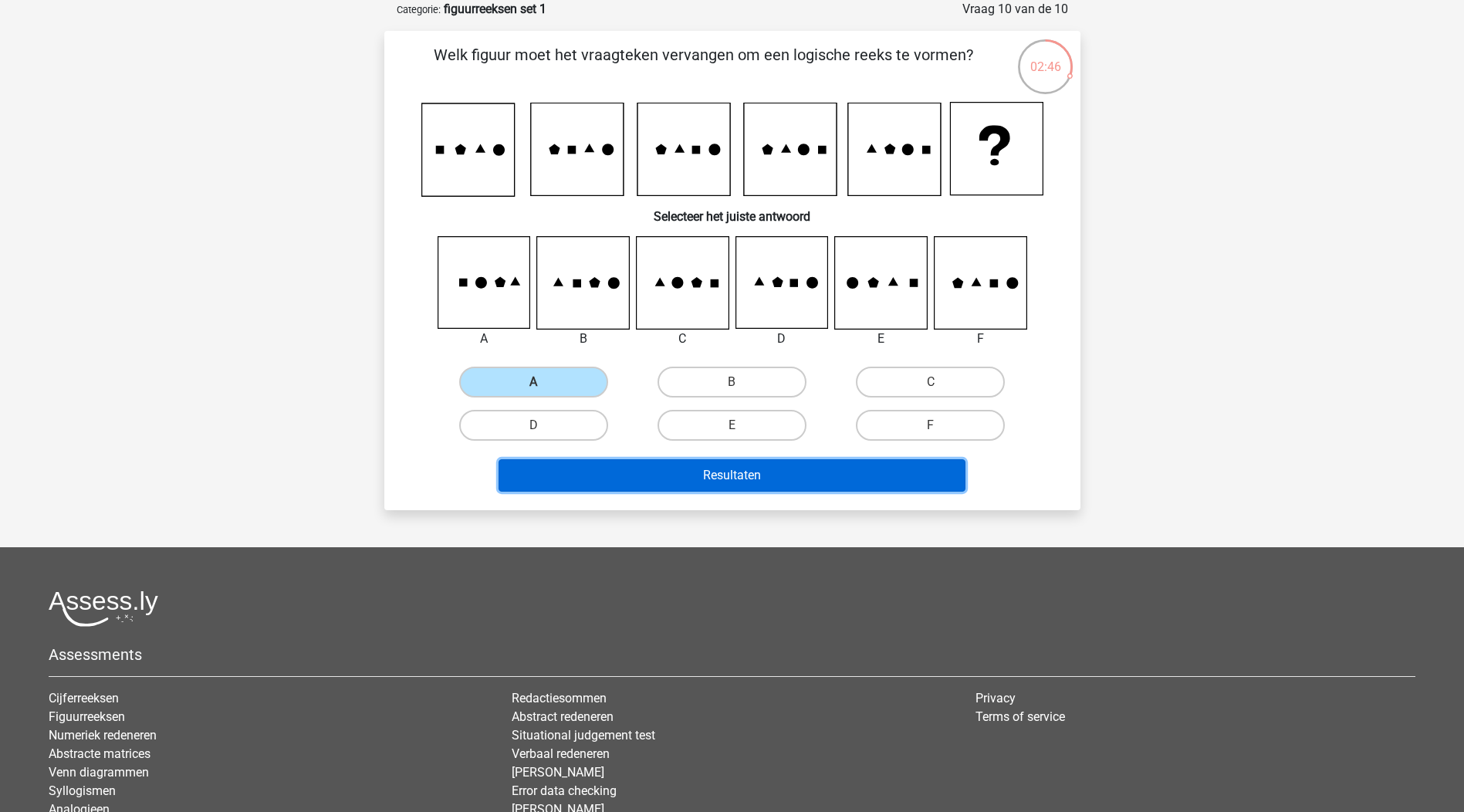
click at [785, 481] on button "Resultaten" at bounding box center [732, 476] width 467 height 33
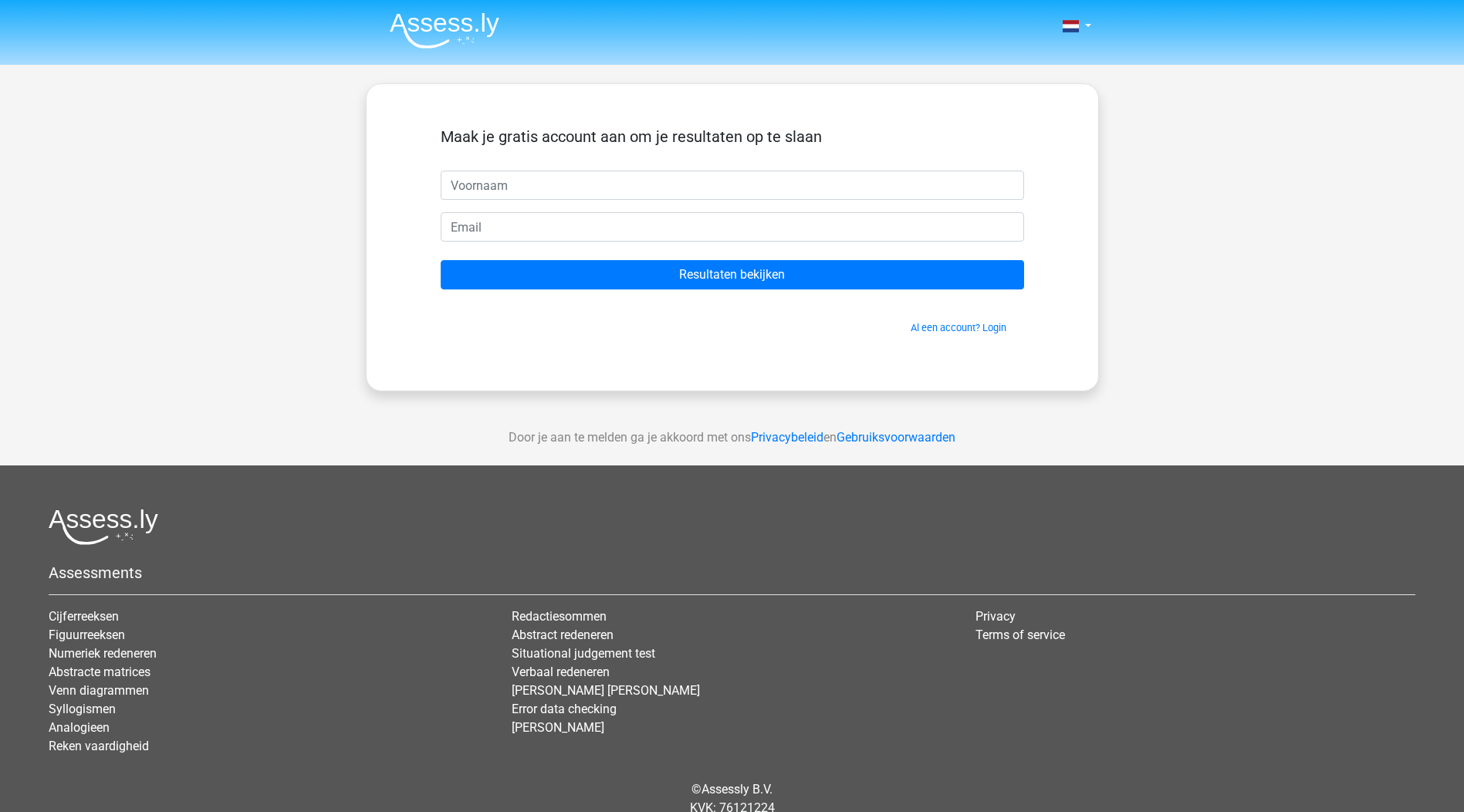
click at [506, 178] on input "text" at bounding box center [732, 185] width 584 height 29
type input "melody"
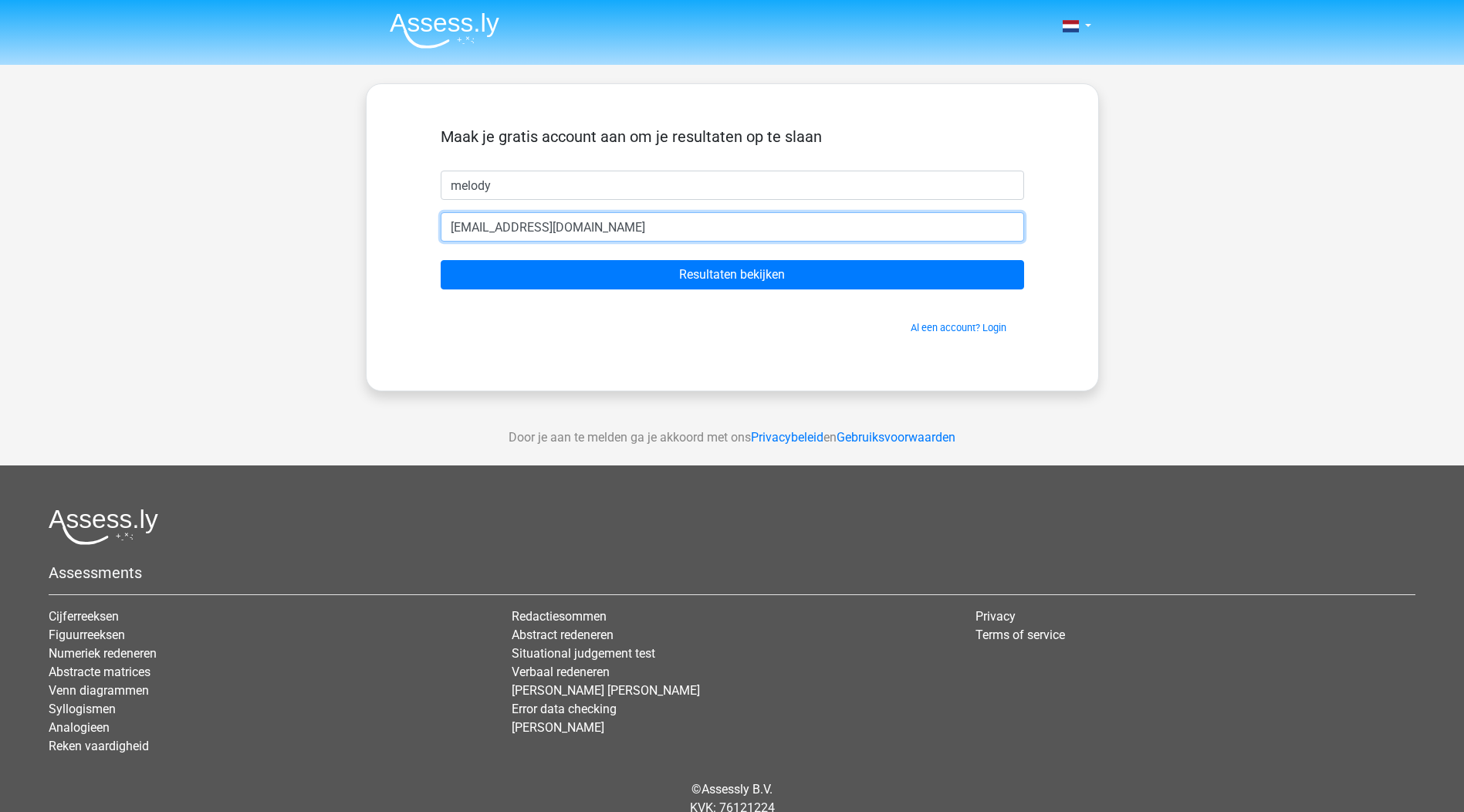
type input "melody_poblador@hotmail.com"
click at [441, 260] on input "Resultaten bekijken" at bounding box center [732, 275] width 584 height 29
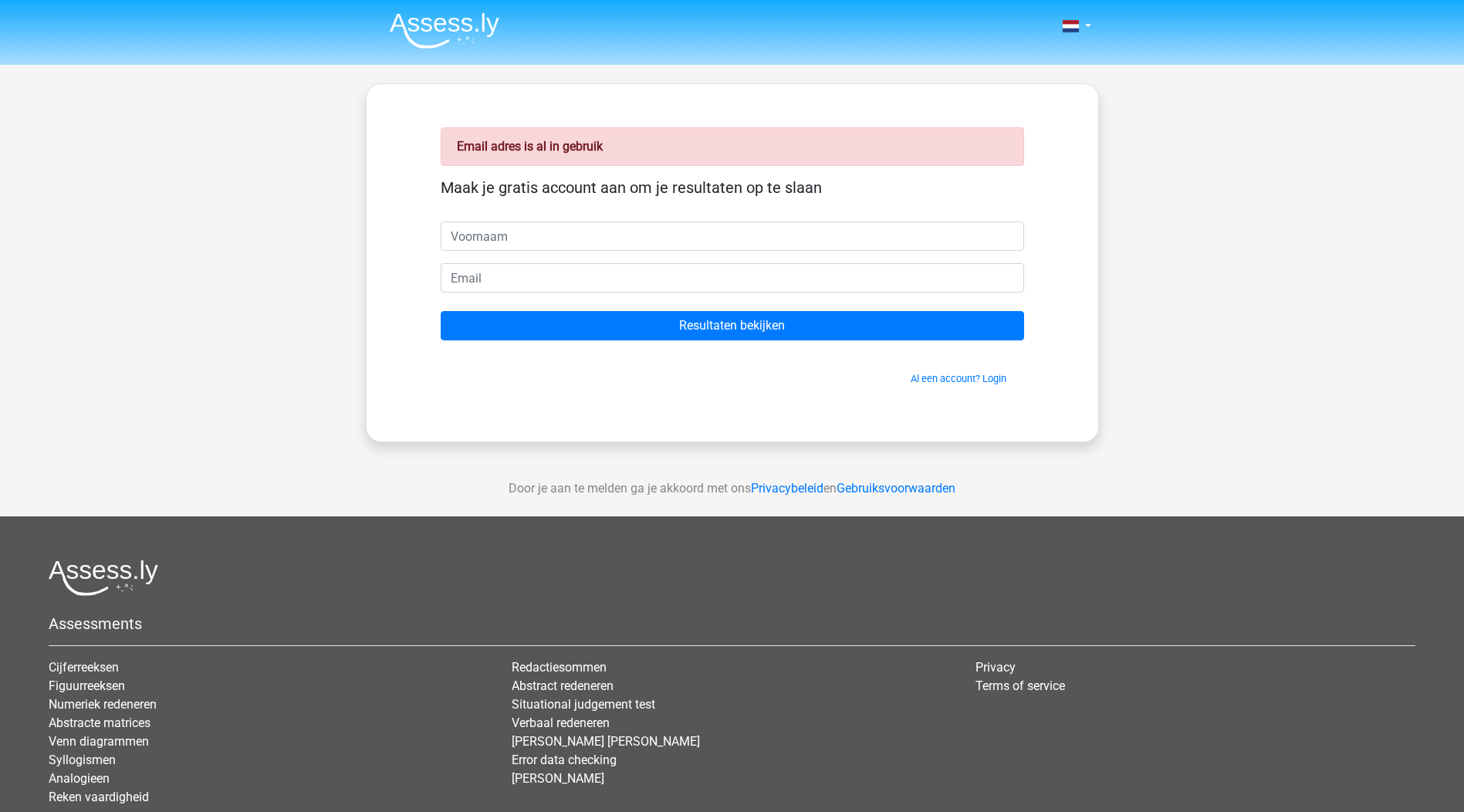
click at [481, 244] on input "text" at bounding box center [732, 236] width 584 height 29
type input "melody"
type input "[EMAIL_ADDRESS][DOMAIN_NAME]"
click at [441, 311] on input "Resultaten bekijken" at bounding box center [732, 326] width 584 height 29
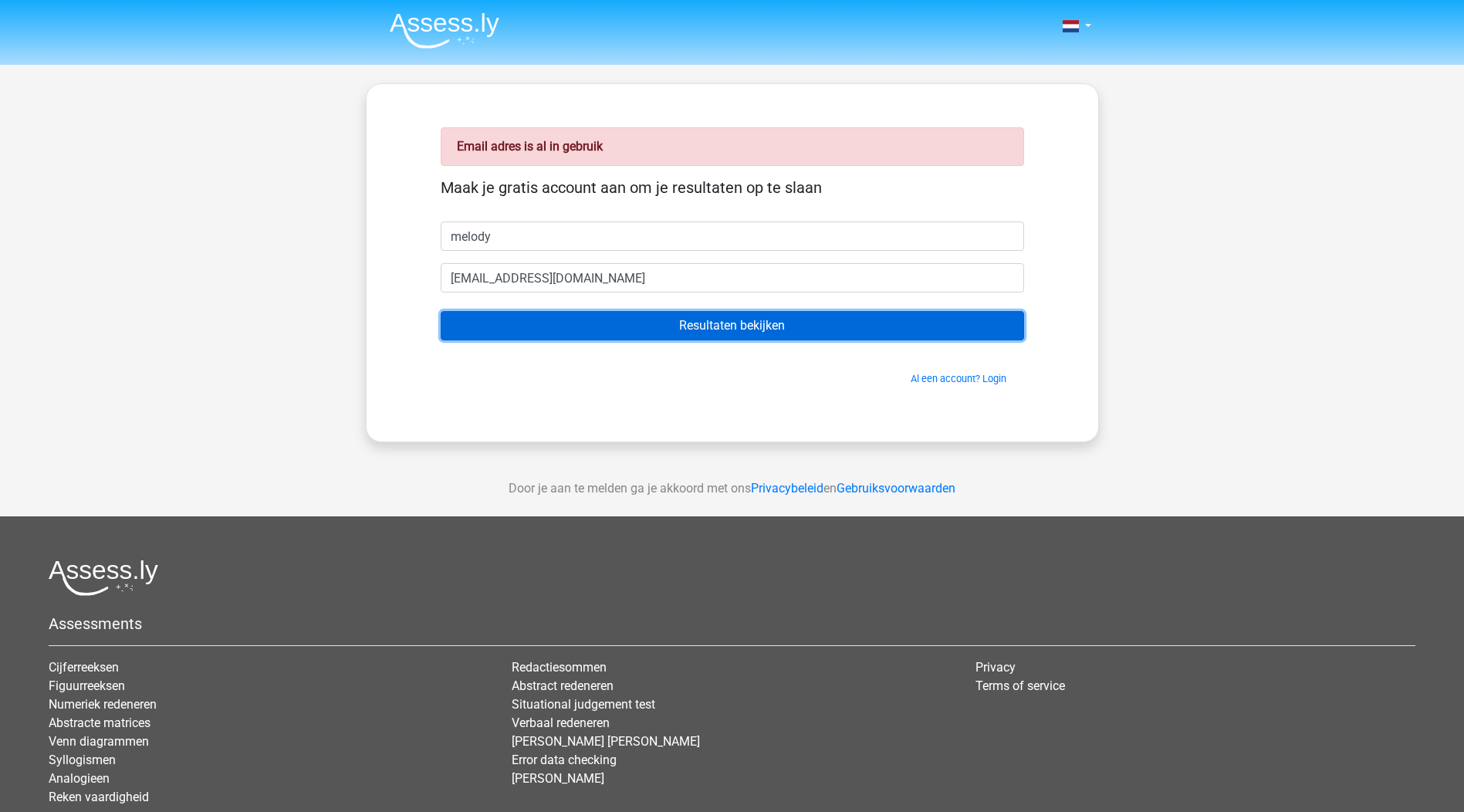
click at [782, 328] on input "Resultaten bekijken" at bounding box center [732, 326] width 584 height 29
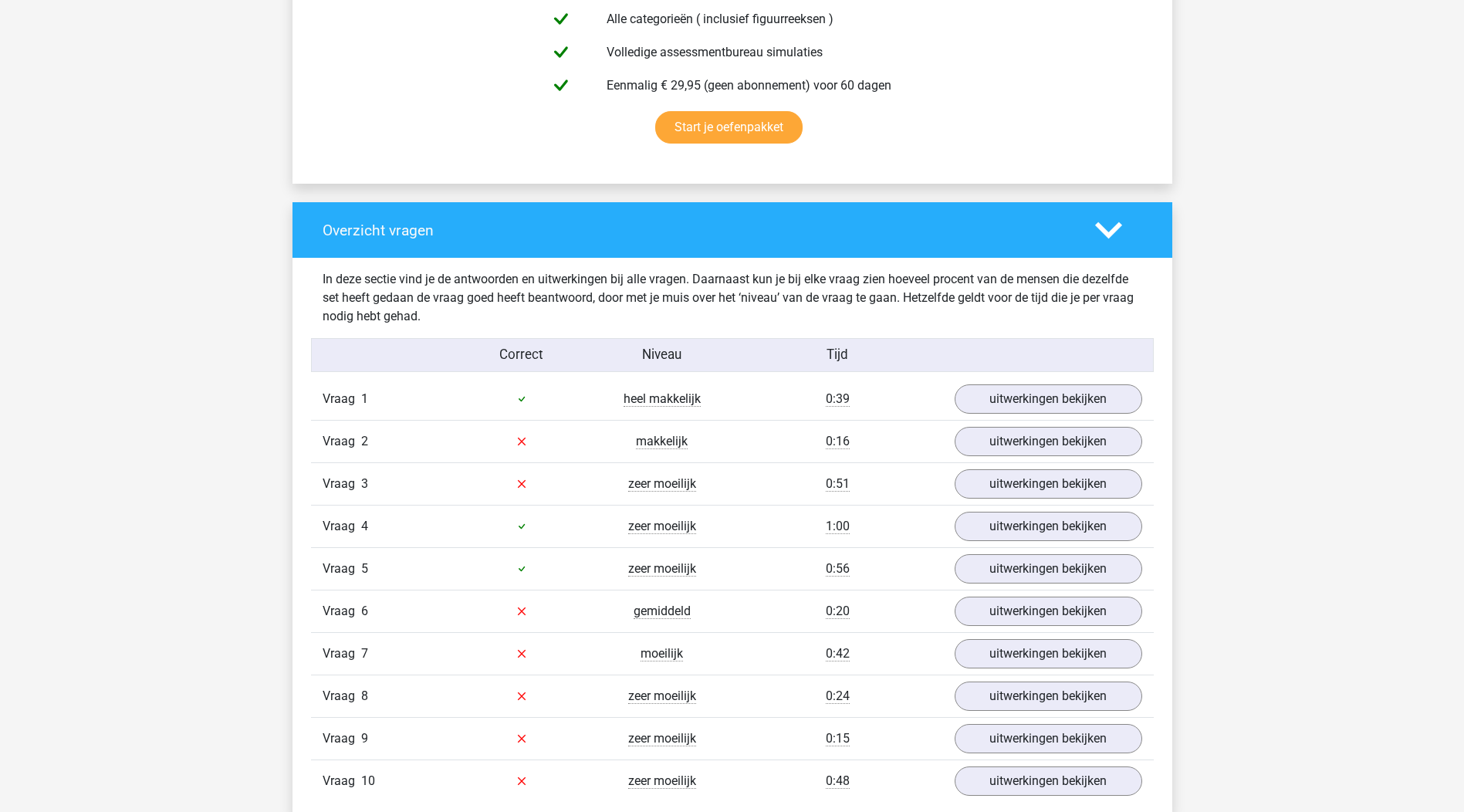
scroll to position [1003, 0]
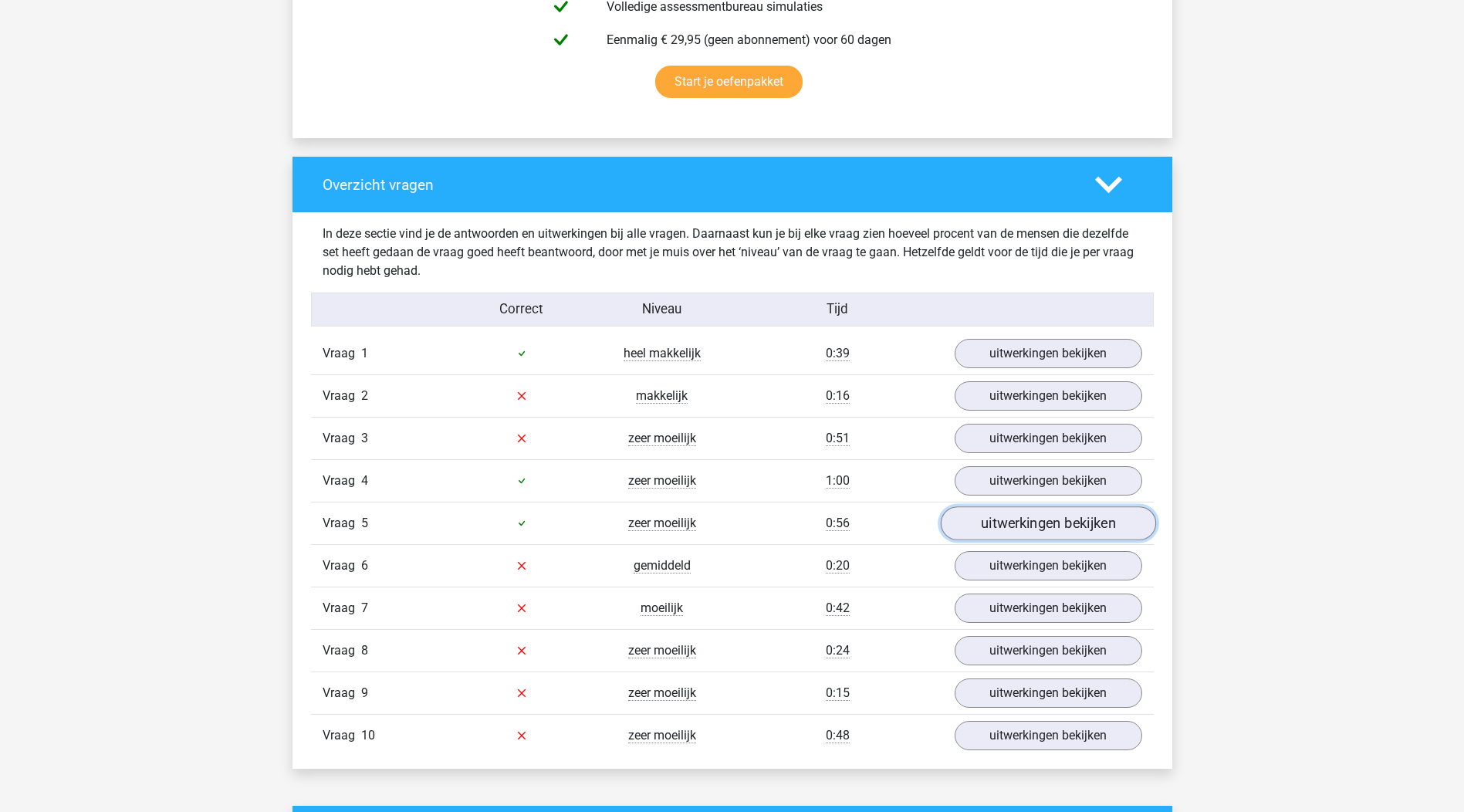
click at [1048, 527] on link "uitwerkingen bekijken" at bounding box center [1048, 522] width 216 height 34
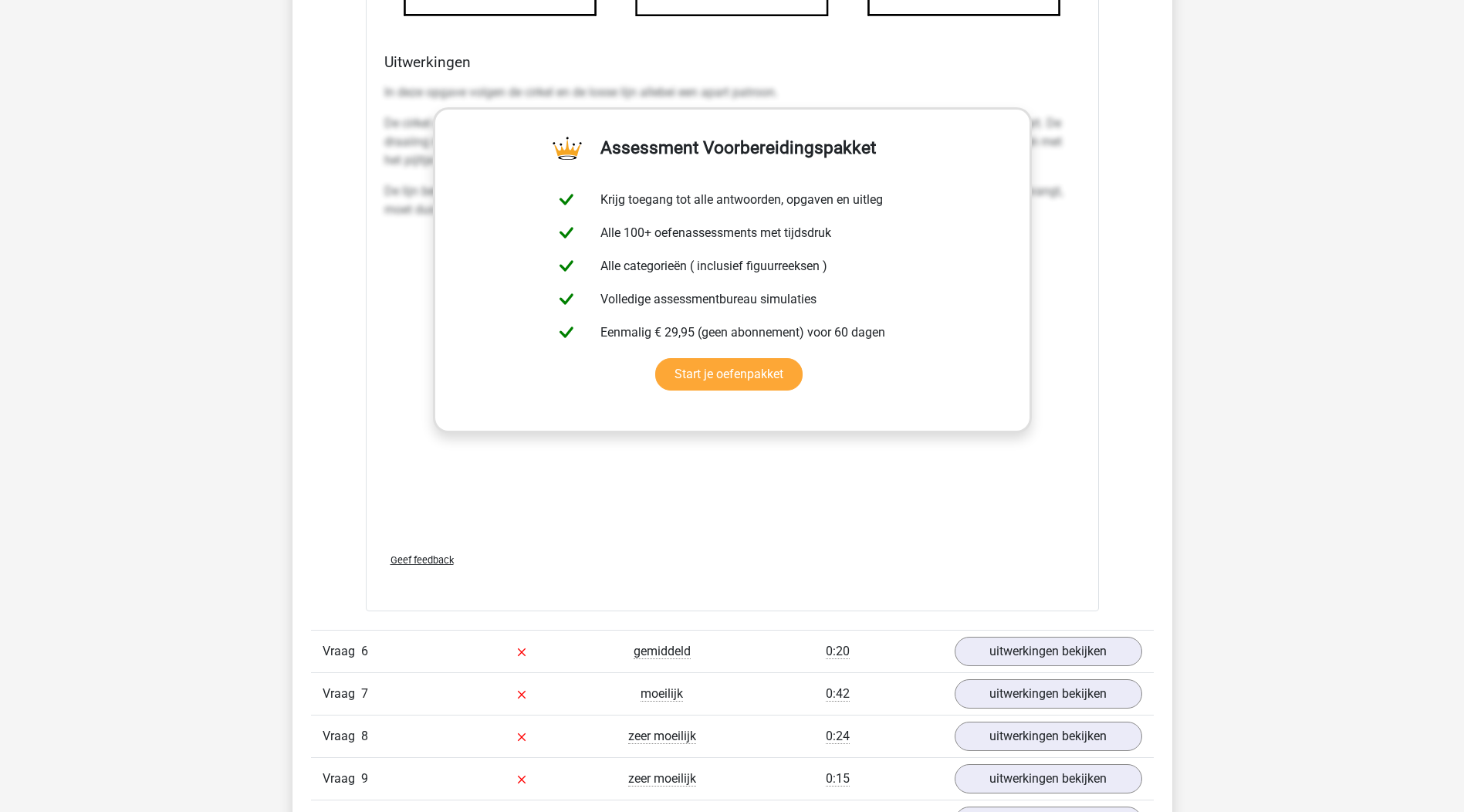
scroll to position [2393, 0]
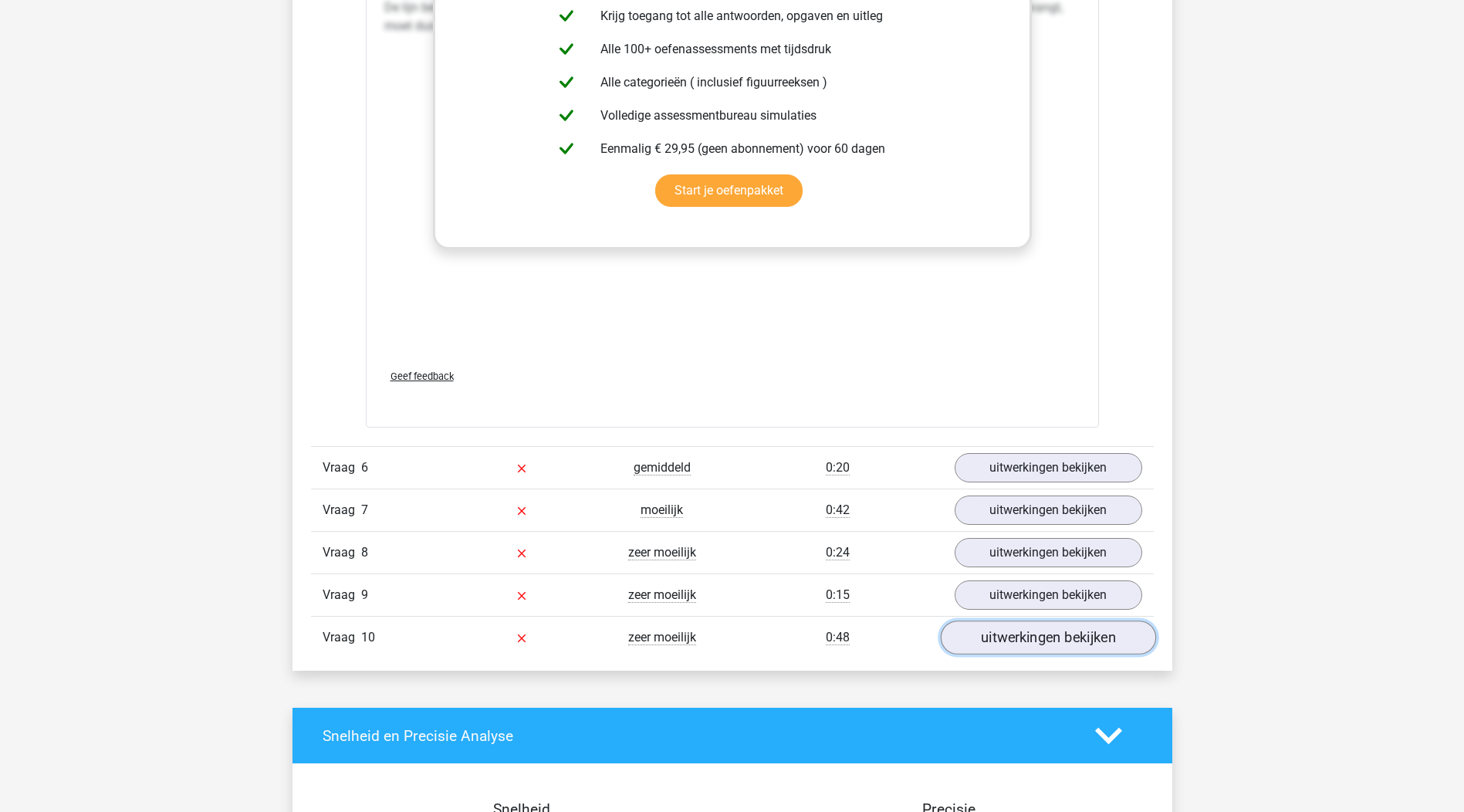
click at [1060, 634] on link "uitwerkingen bekijken" at bounding box center [1048, 637] width 216 height 34
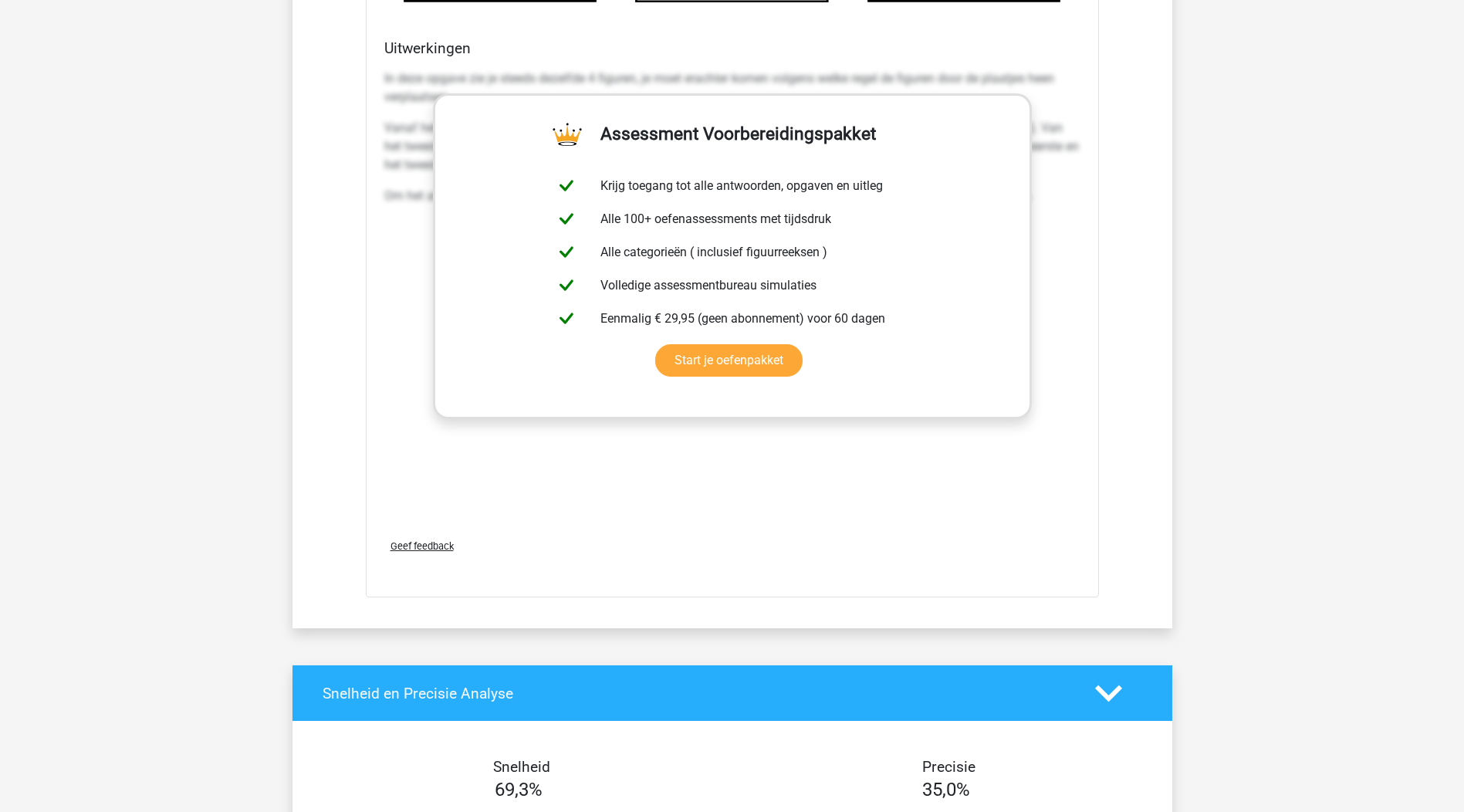
scroll to position [3936, 0]
